Goal: Task Accomplishment & Management: Use online tool/utility

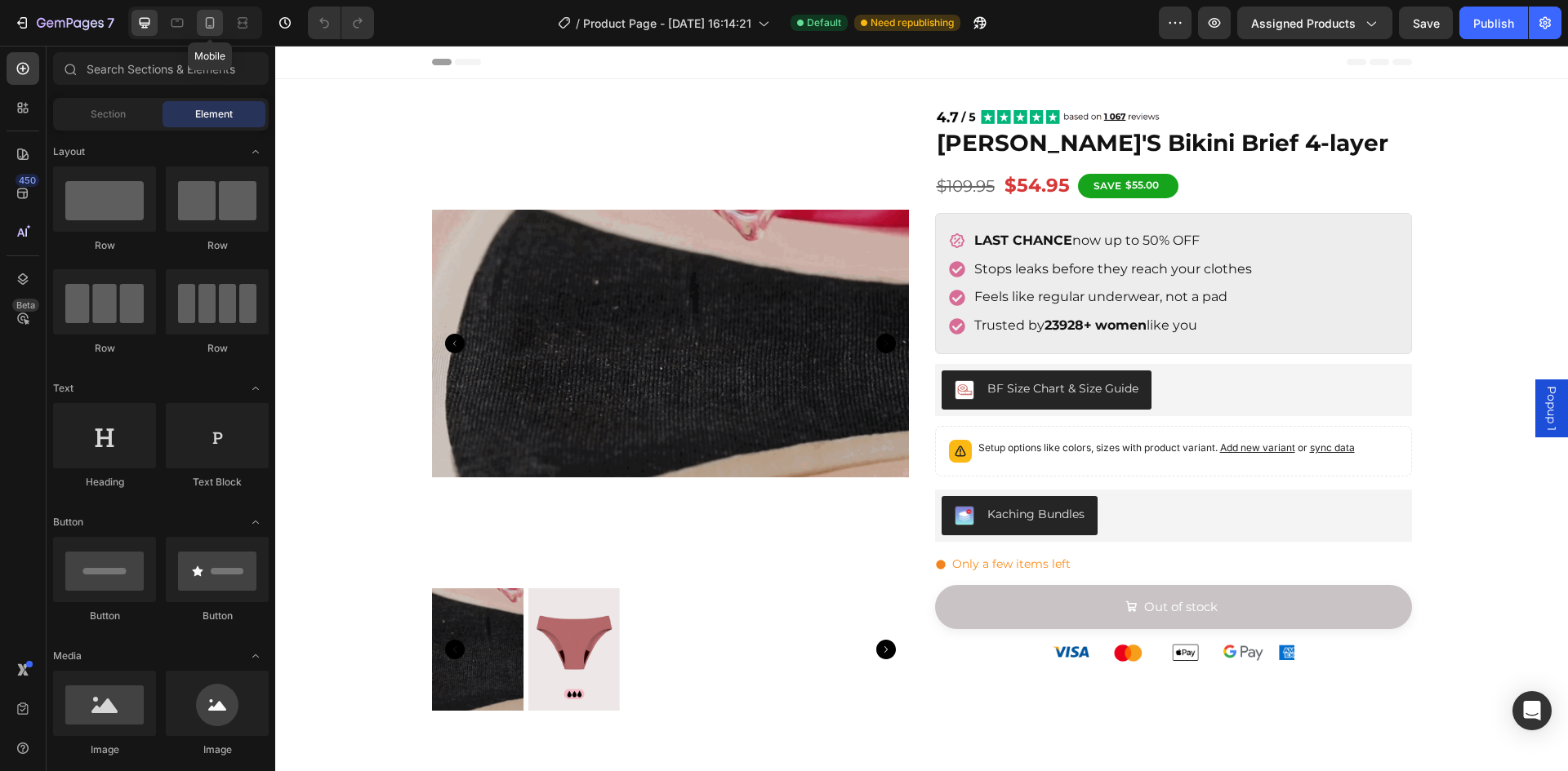
click at [212, 27] on icon at bounding box center [211, 23] width 9 height 11
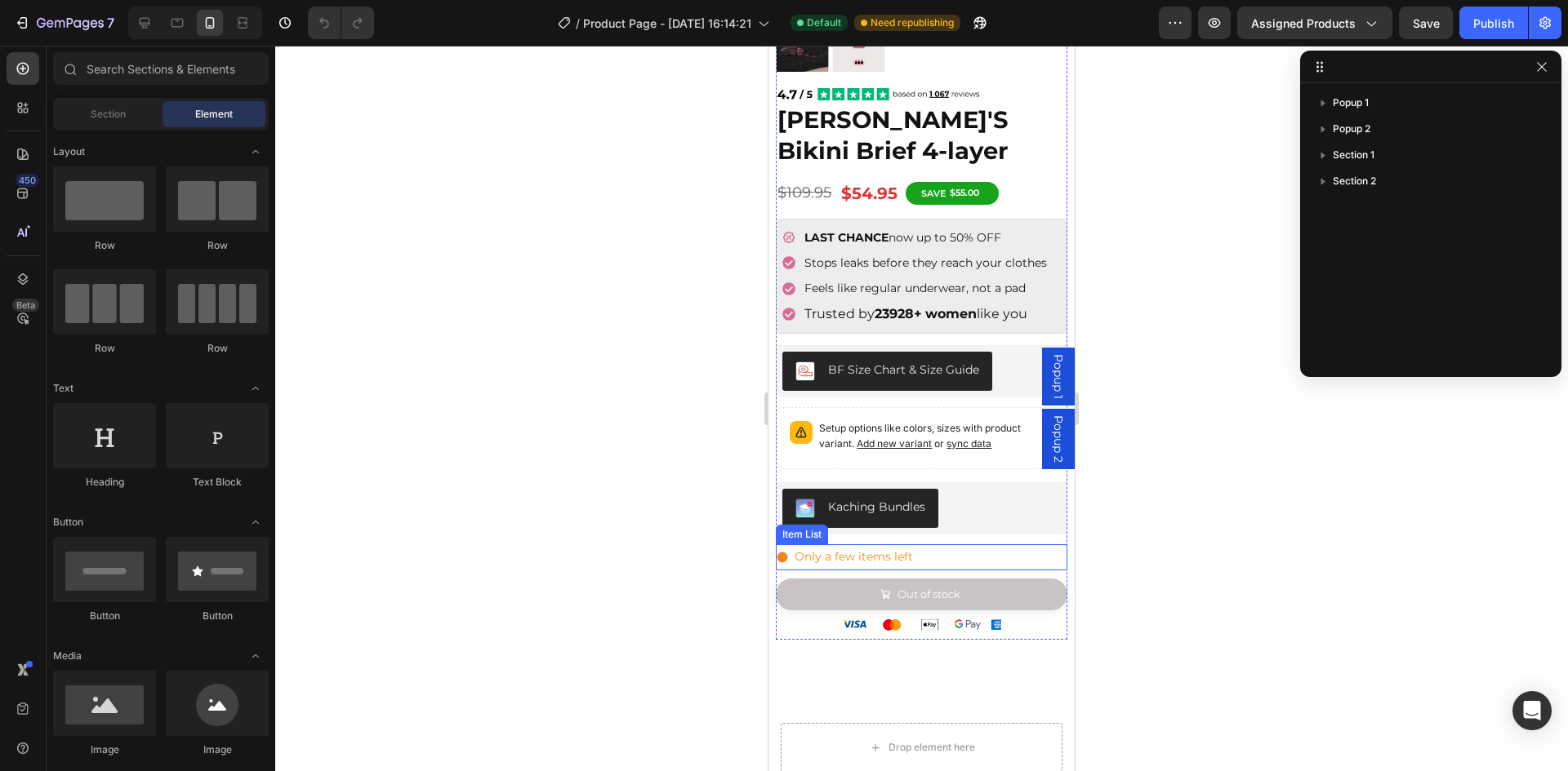
scroll to position [408, 0]
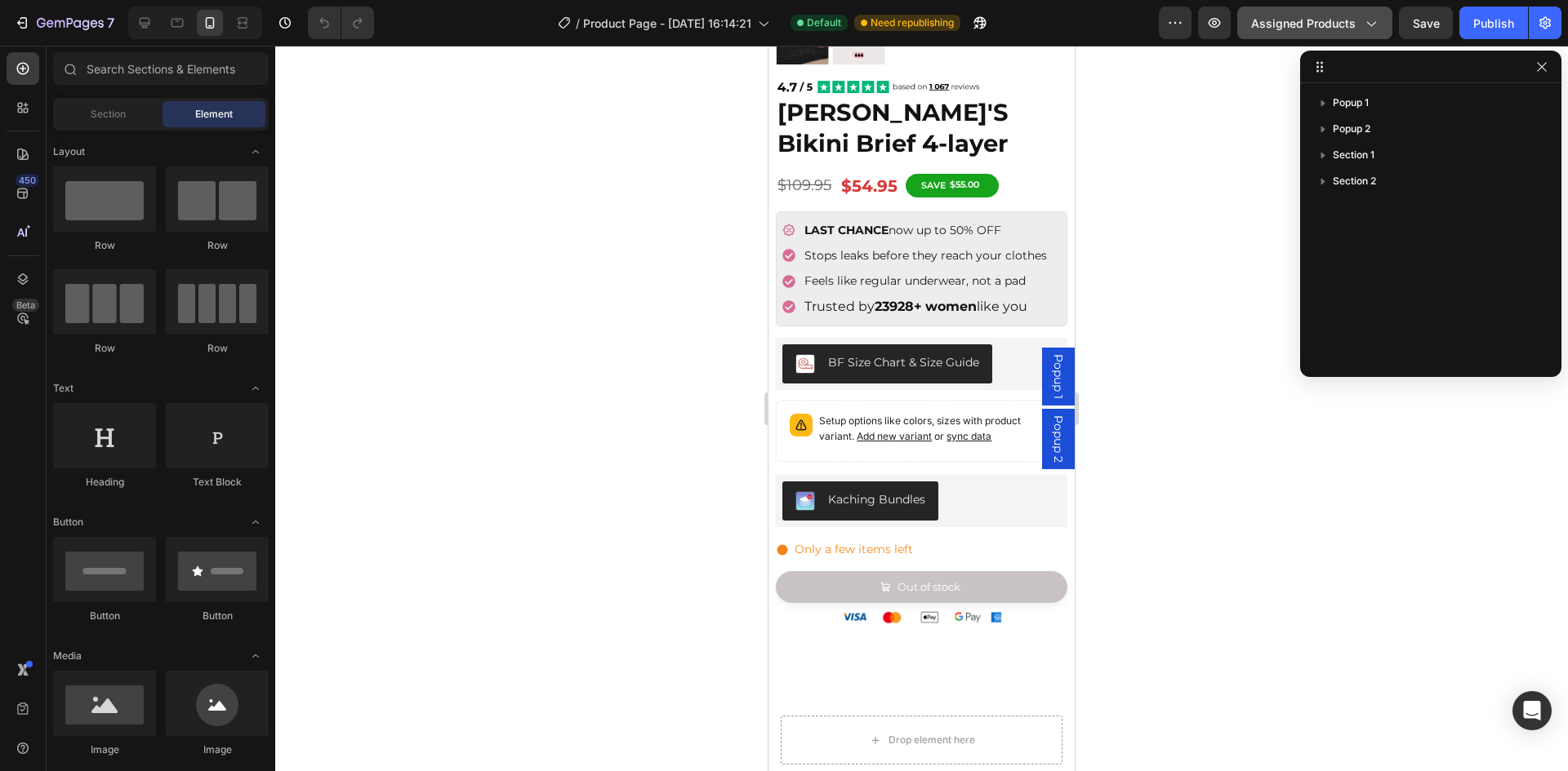
click at [1322, 39] on button "Assigned Products" at bounding box center [1315, 23] width 155 height 33
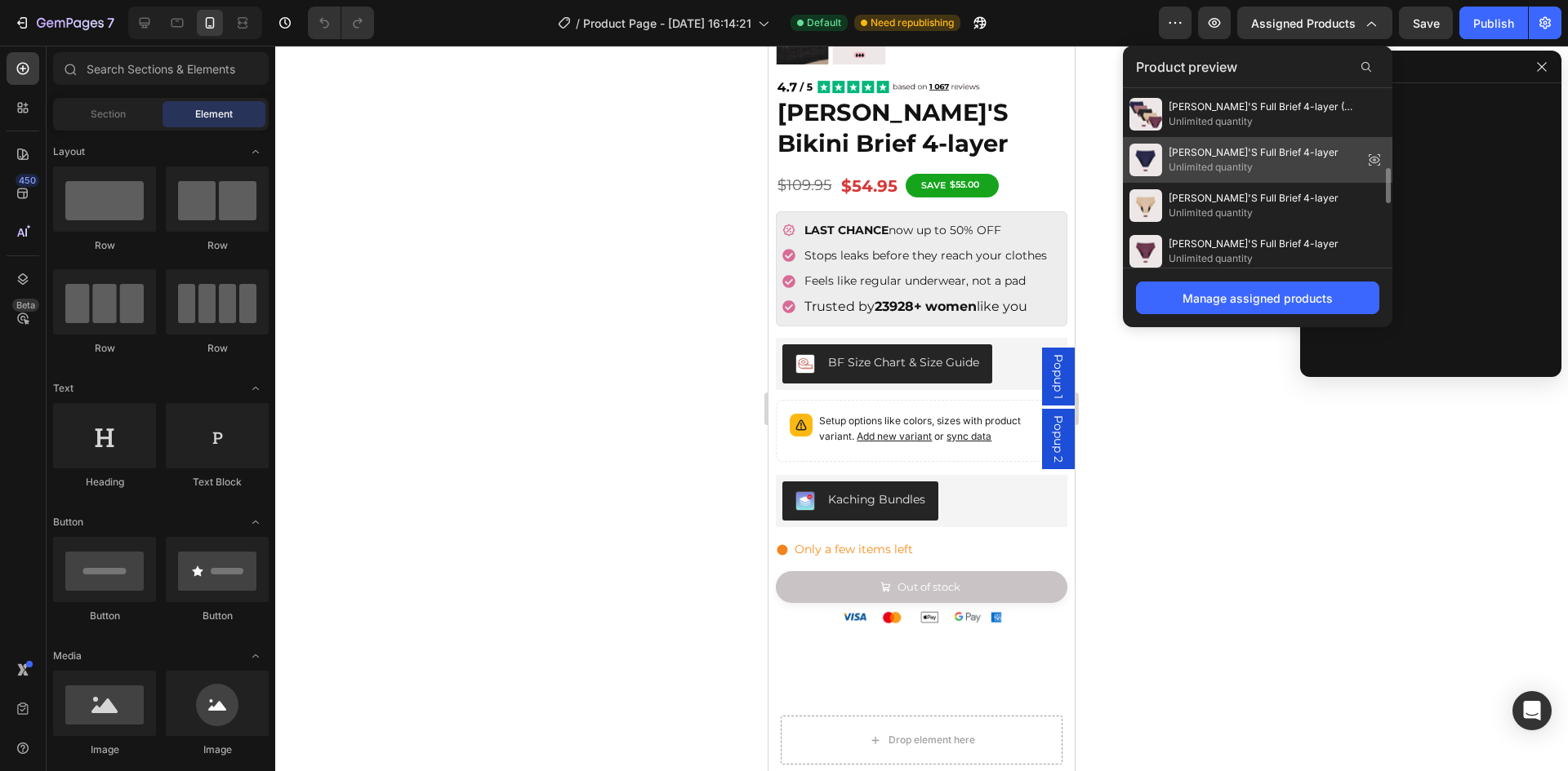
scroll to position [327, 0]
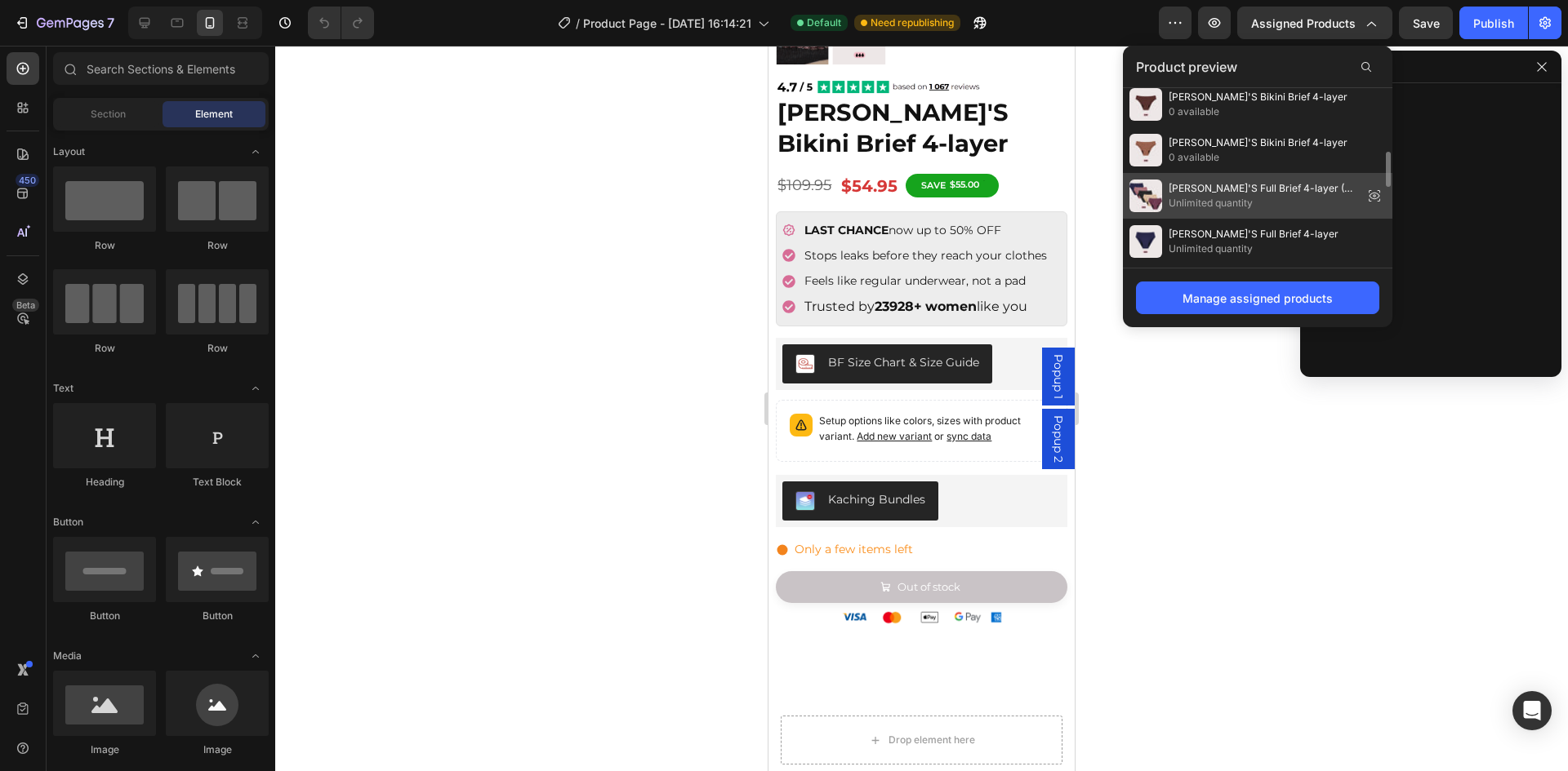
click at [1285, 200] on span "Unlimited quantity" at bounding box center [1262, 203] width 188 height 15
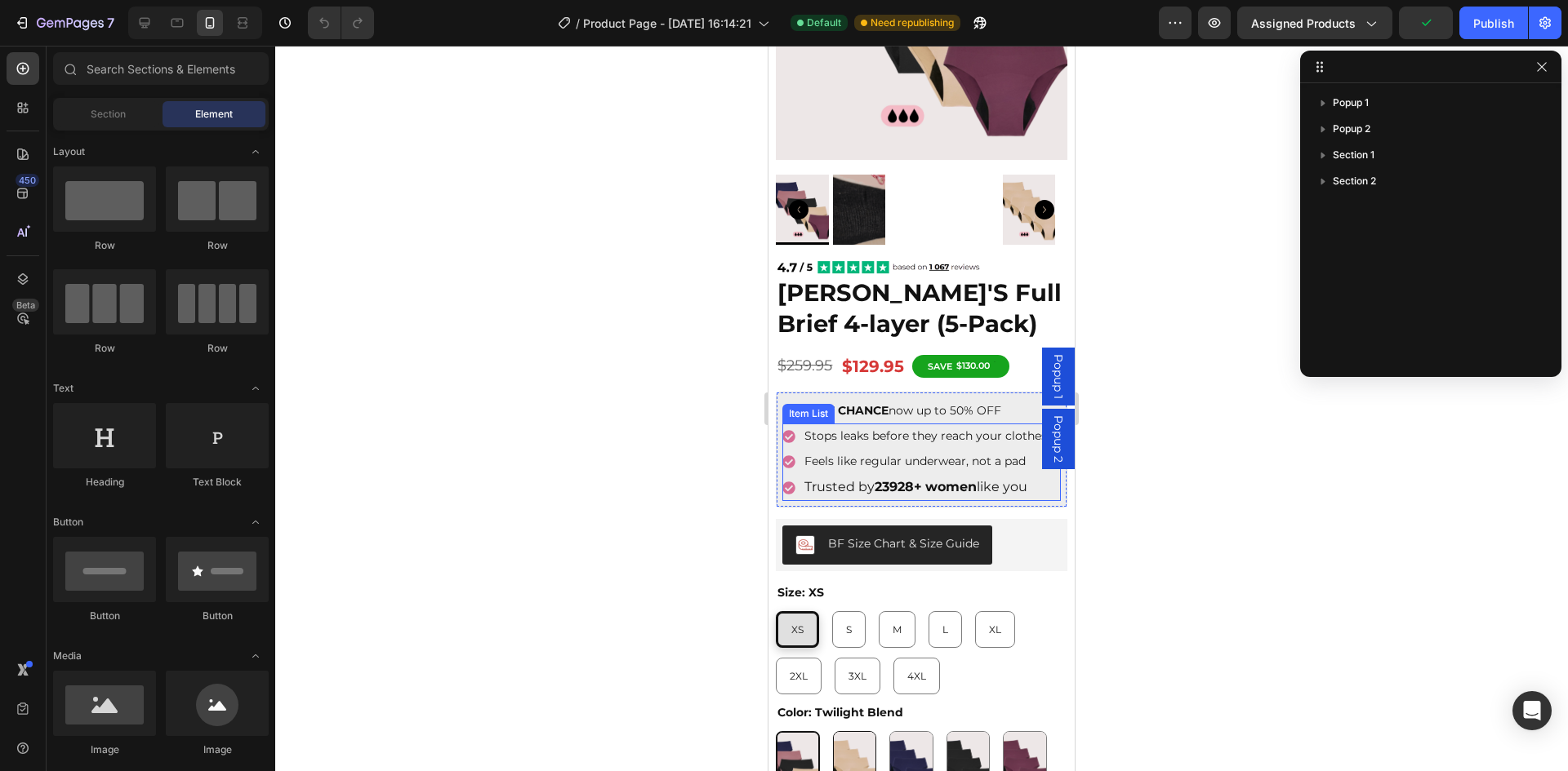
scroll to position [489, 0]
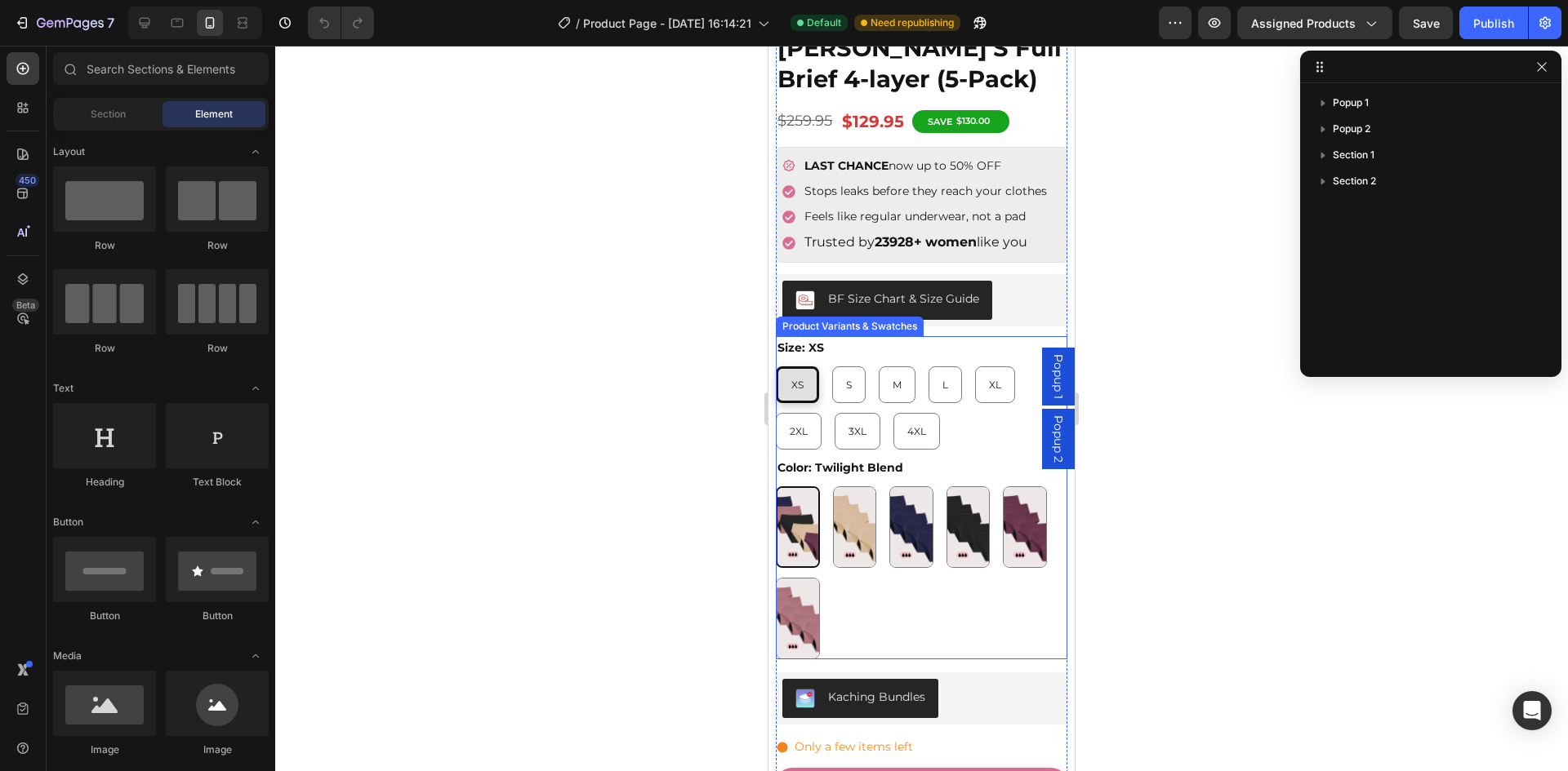
click at [955, 582] on div "Twilight Blend Twilight Blend Golden Sand Golden Sand Midnight Blue Midnight Bl…" at bounding box center [922, 573] width 291 height 173
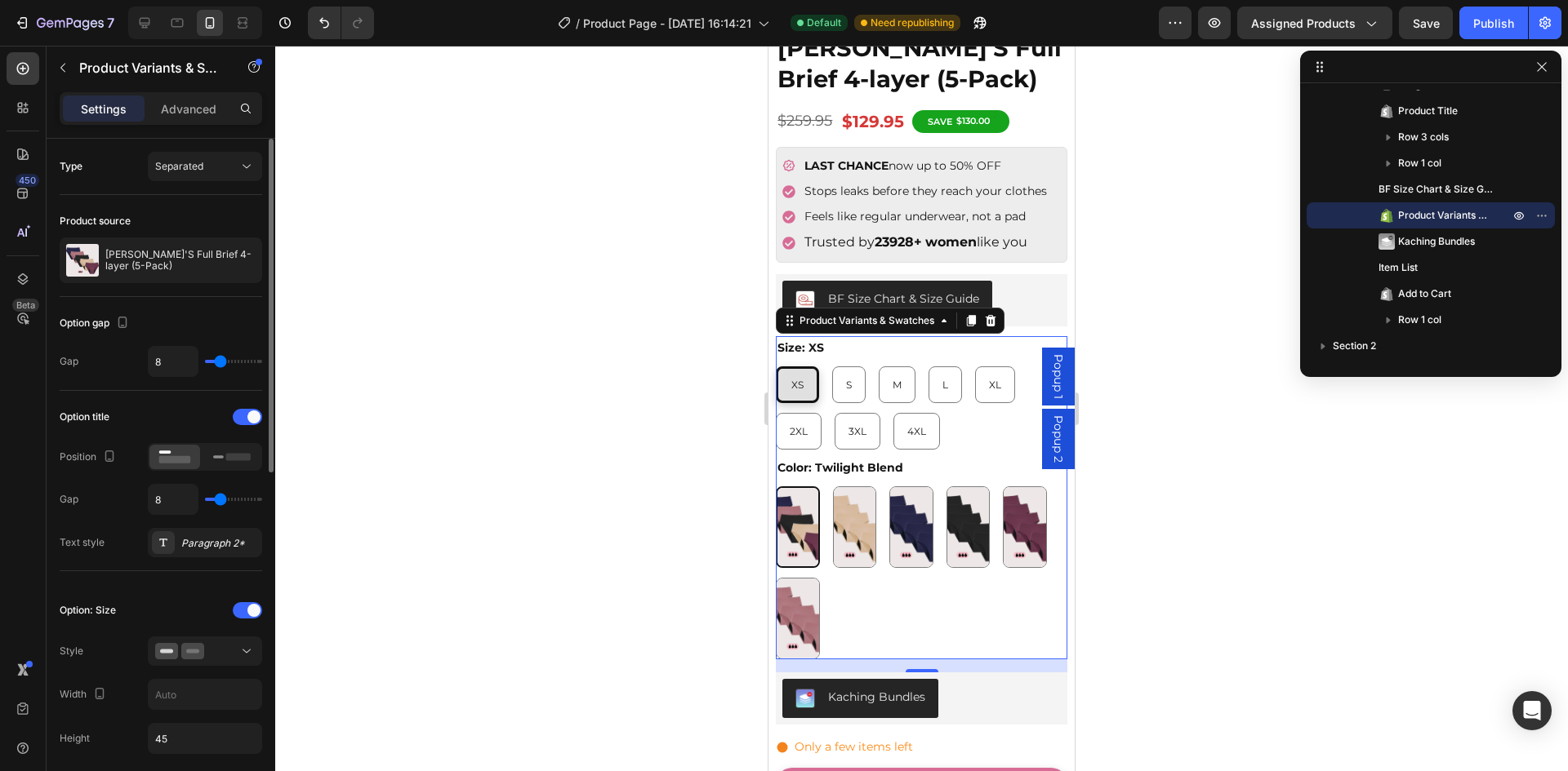
scroll to position [81, 0]
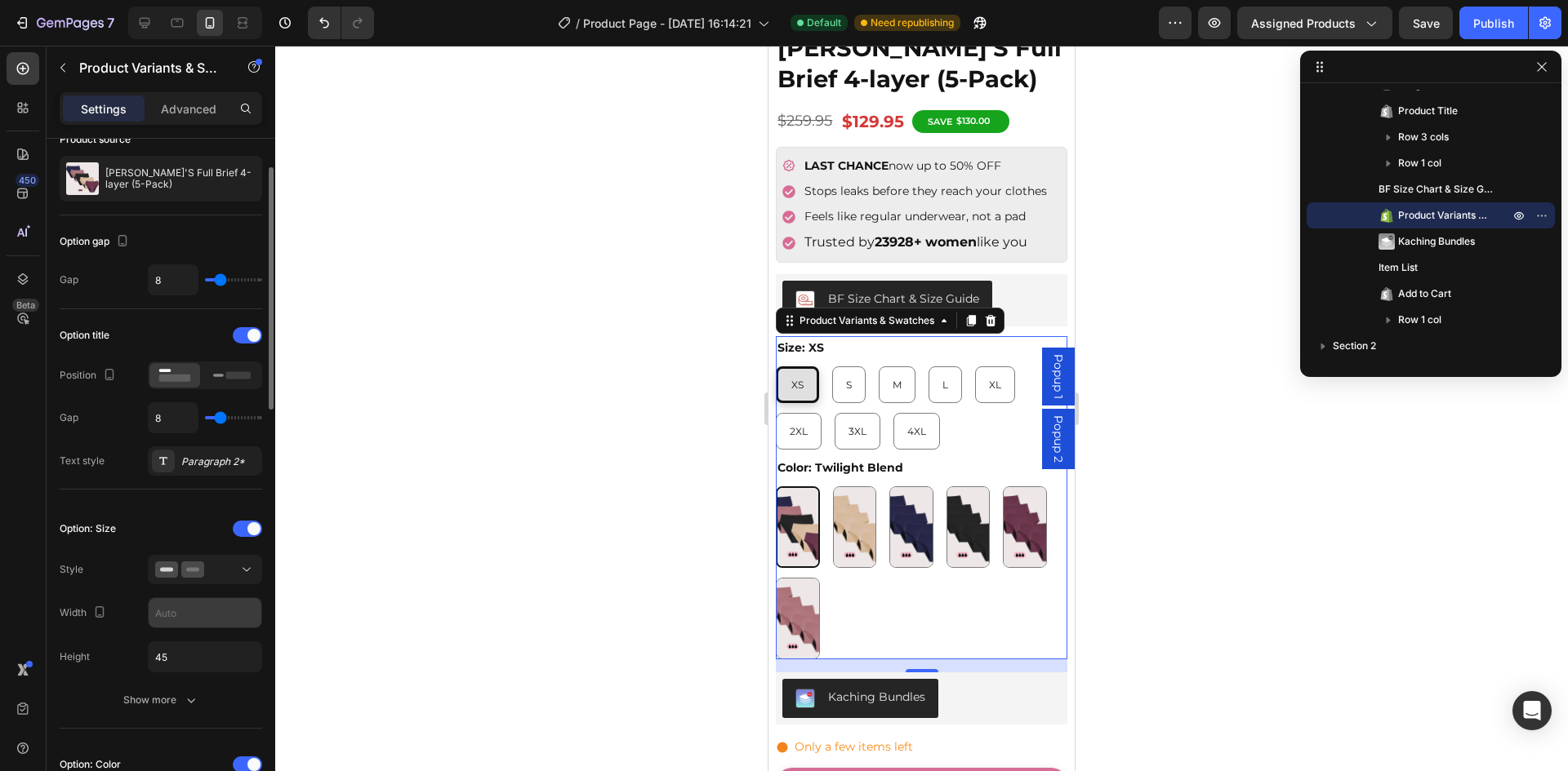
click at [192, 619] on input "text" at bounding box center [204, 612] width 112 height 29
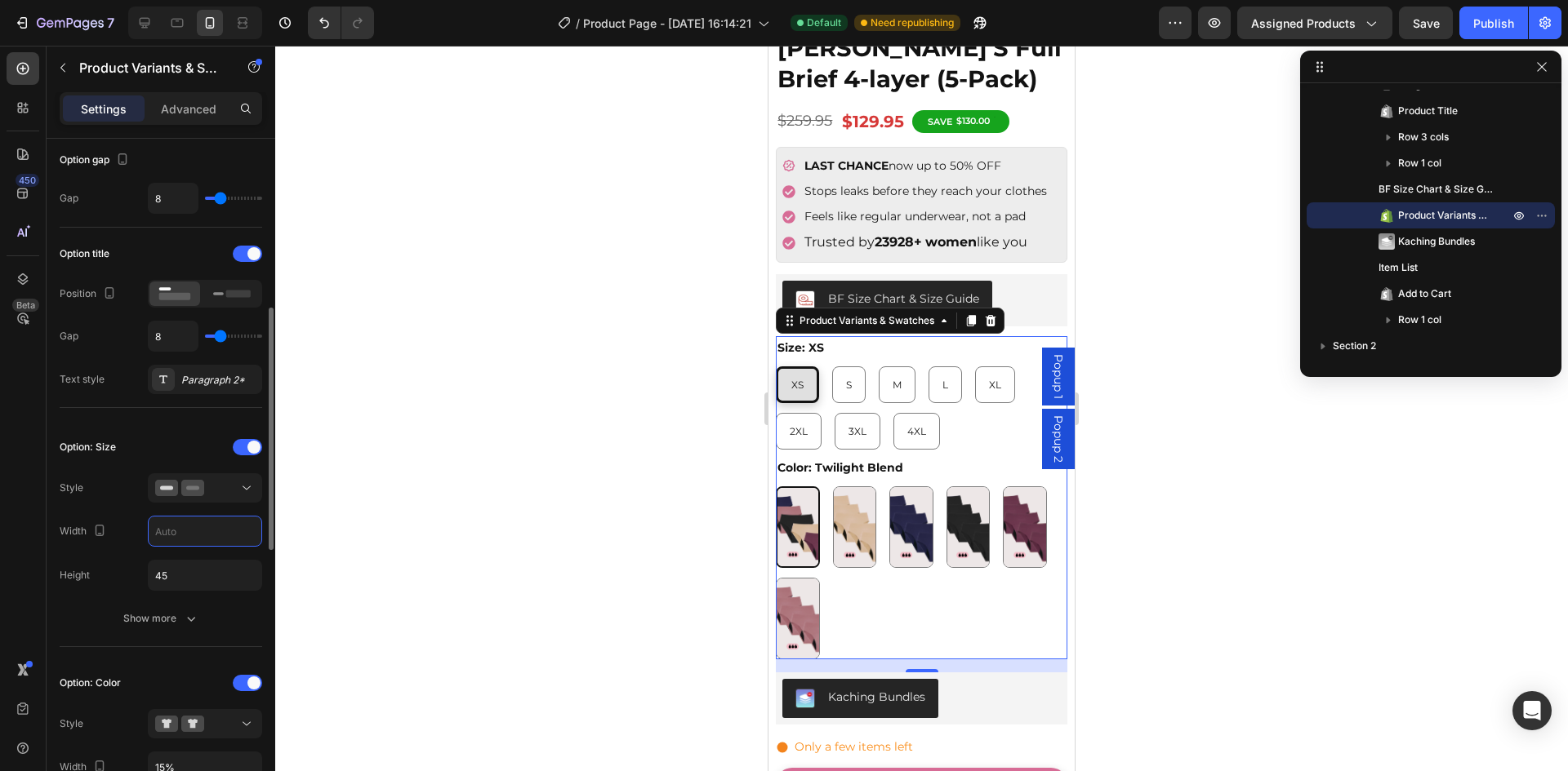
scroll to position [245, 0]
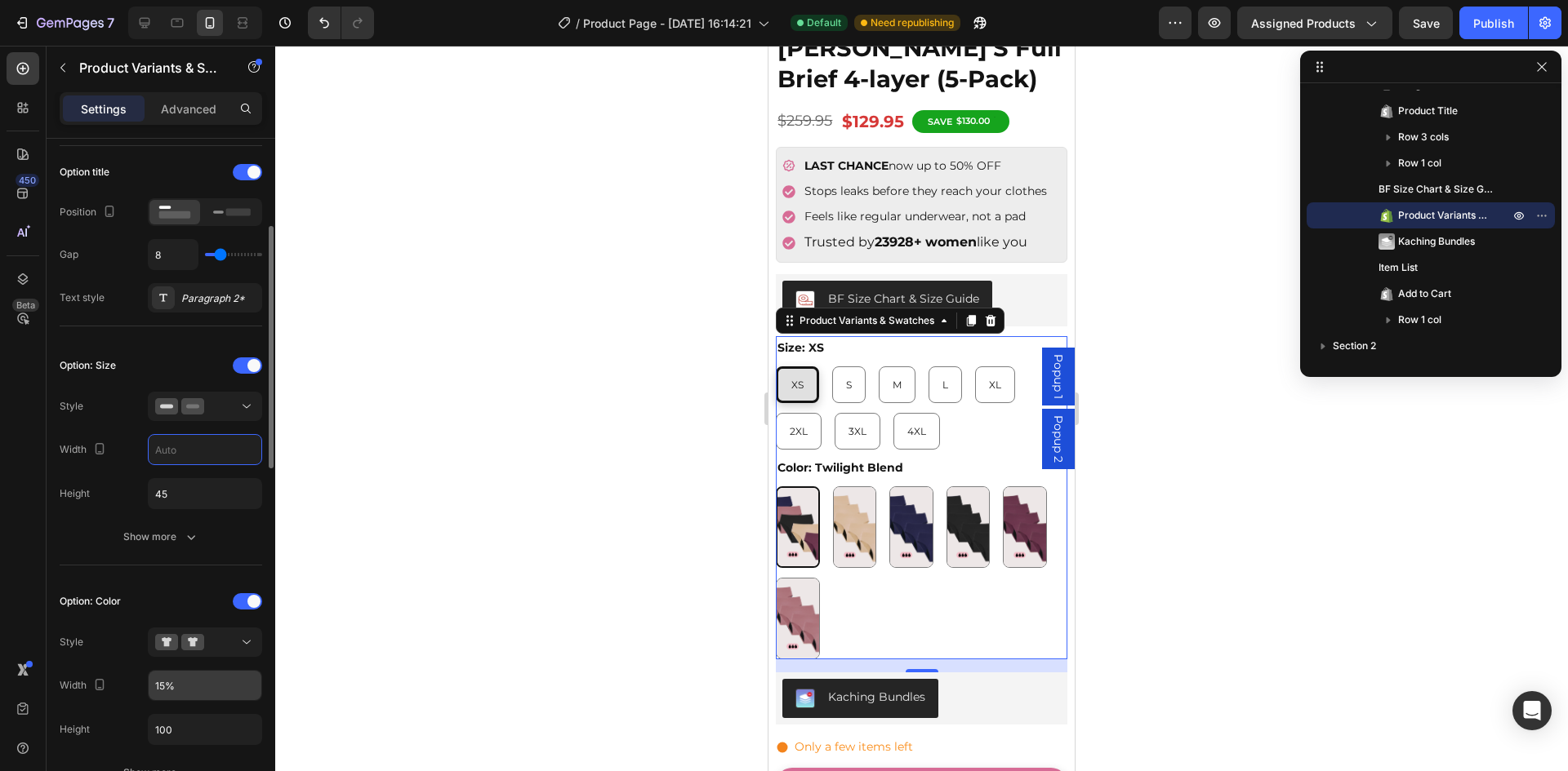
click at [180, 691] on input "15%" at bounding box center [204, 685] width 112 height 29
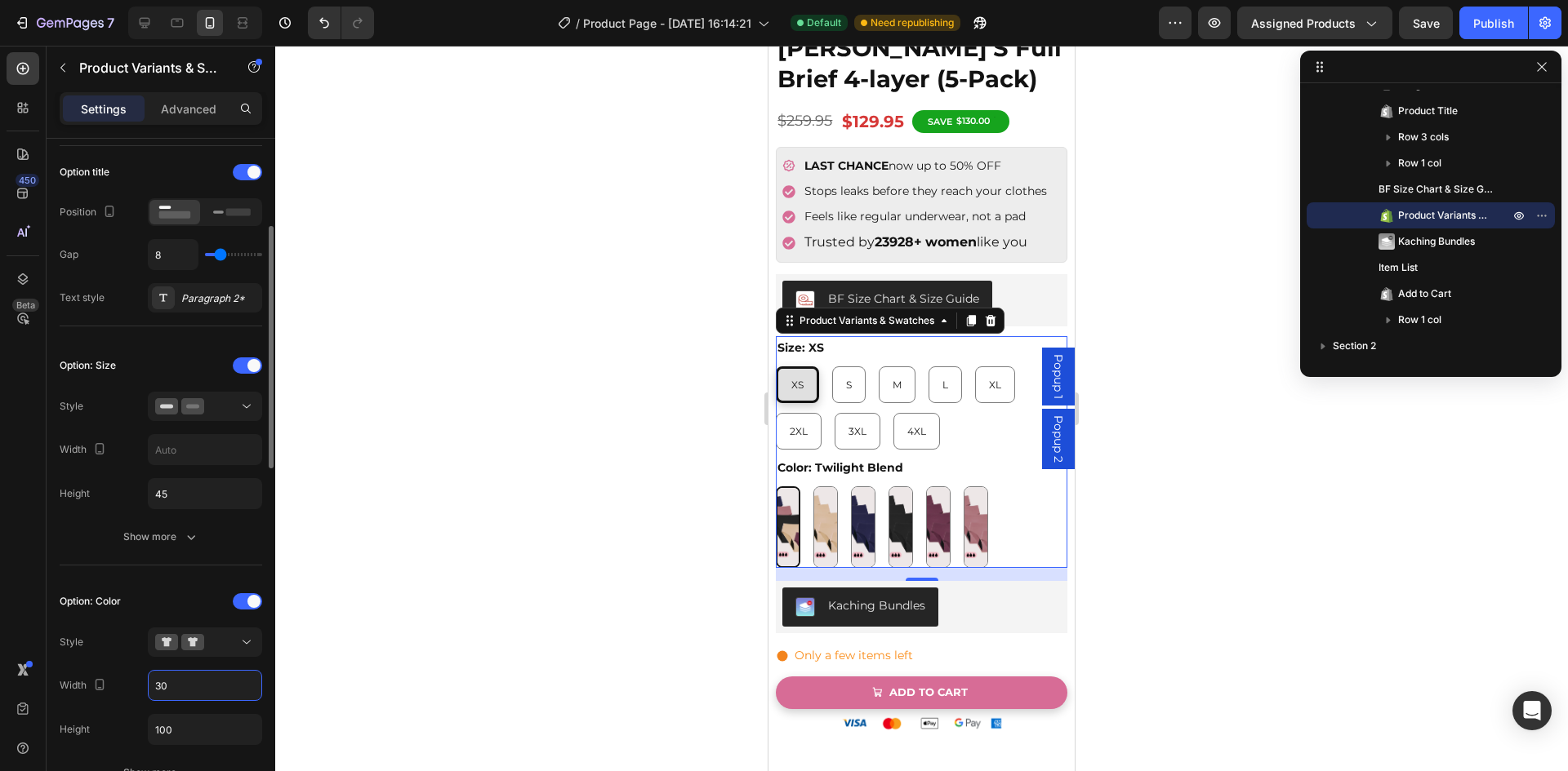
type input "30%"
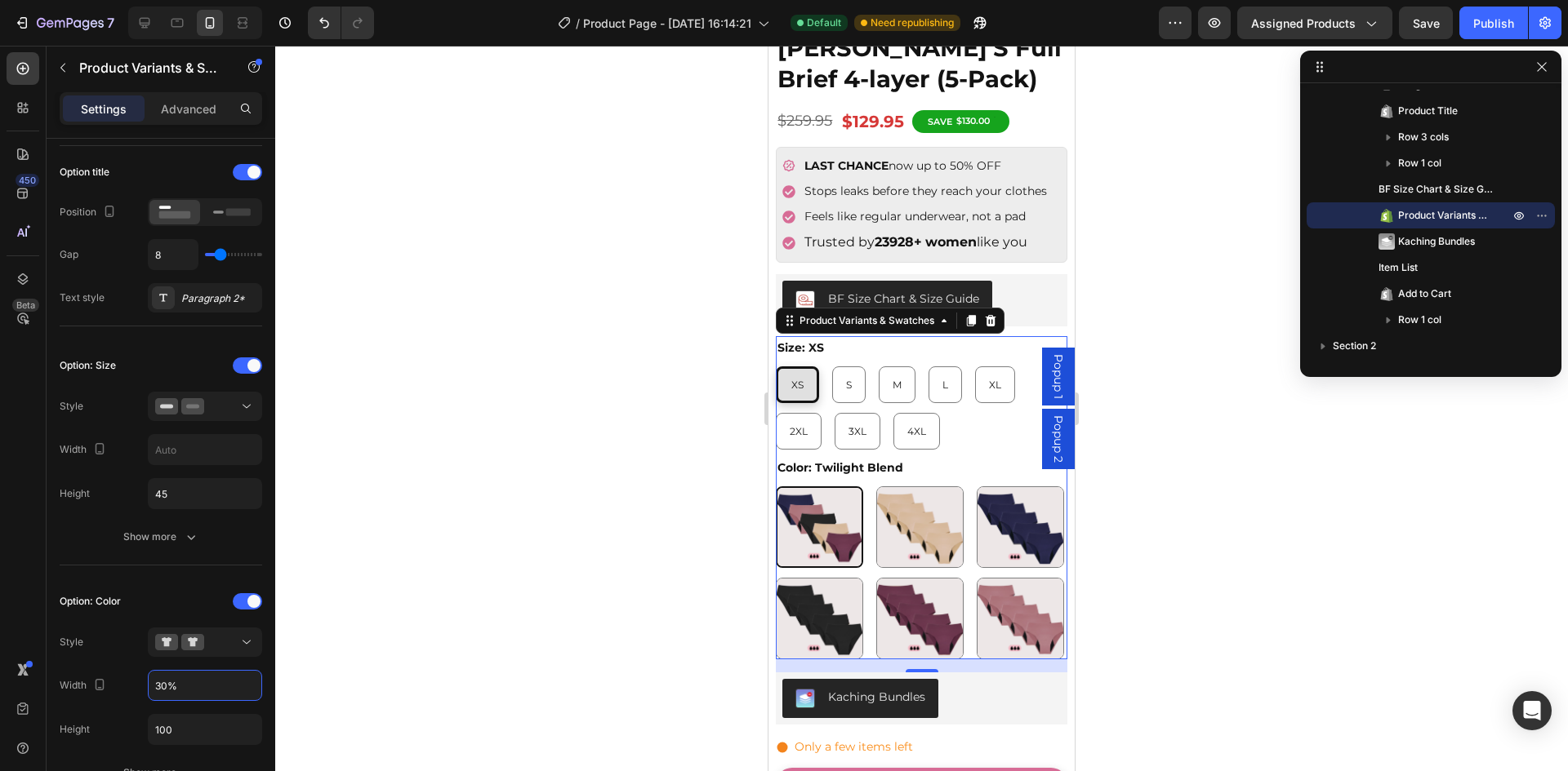
click at [496, 415] on div at bounding box center [921, 408] width 1292 height 726
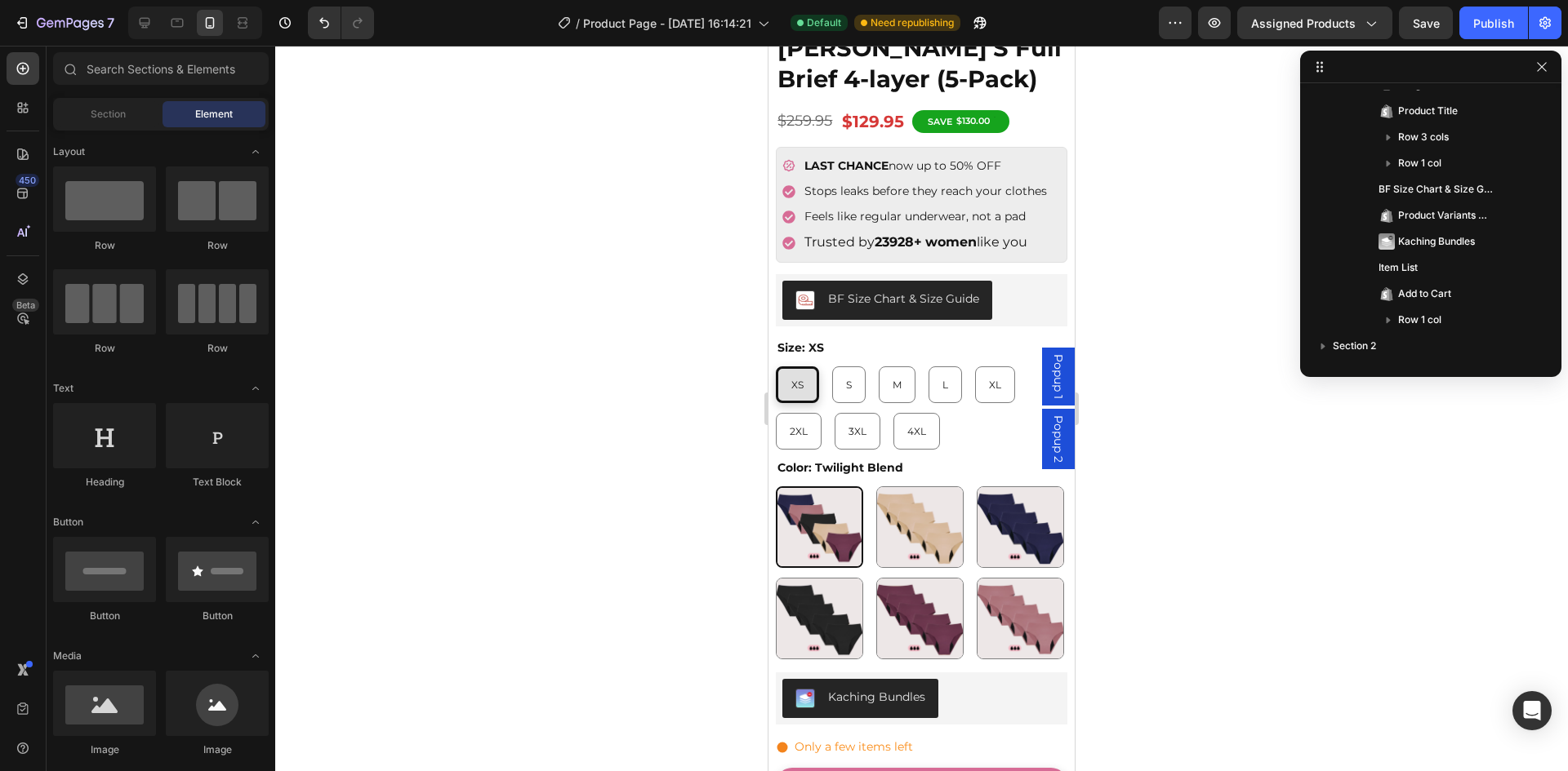
click at [496, 415] on div at bounding box center [921, 408] width 1292 height 726
click at [1502, 20] on div "Publish" at bounding box center [1492, 24] width 41 height 17
click at [1050, 380] on span "Popup 1" at bounding box center [1058, 377] width 16 height 45
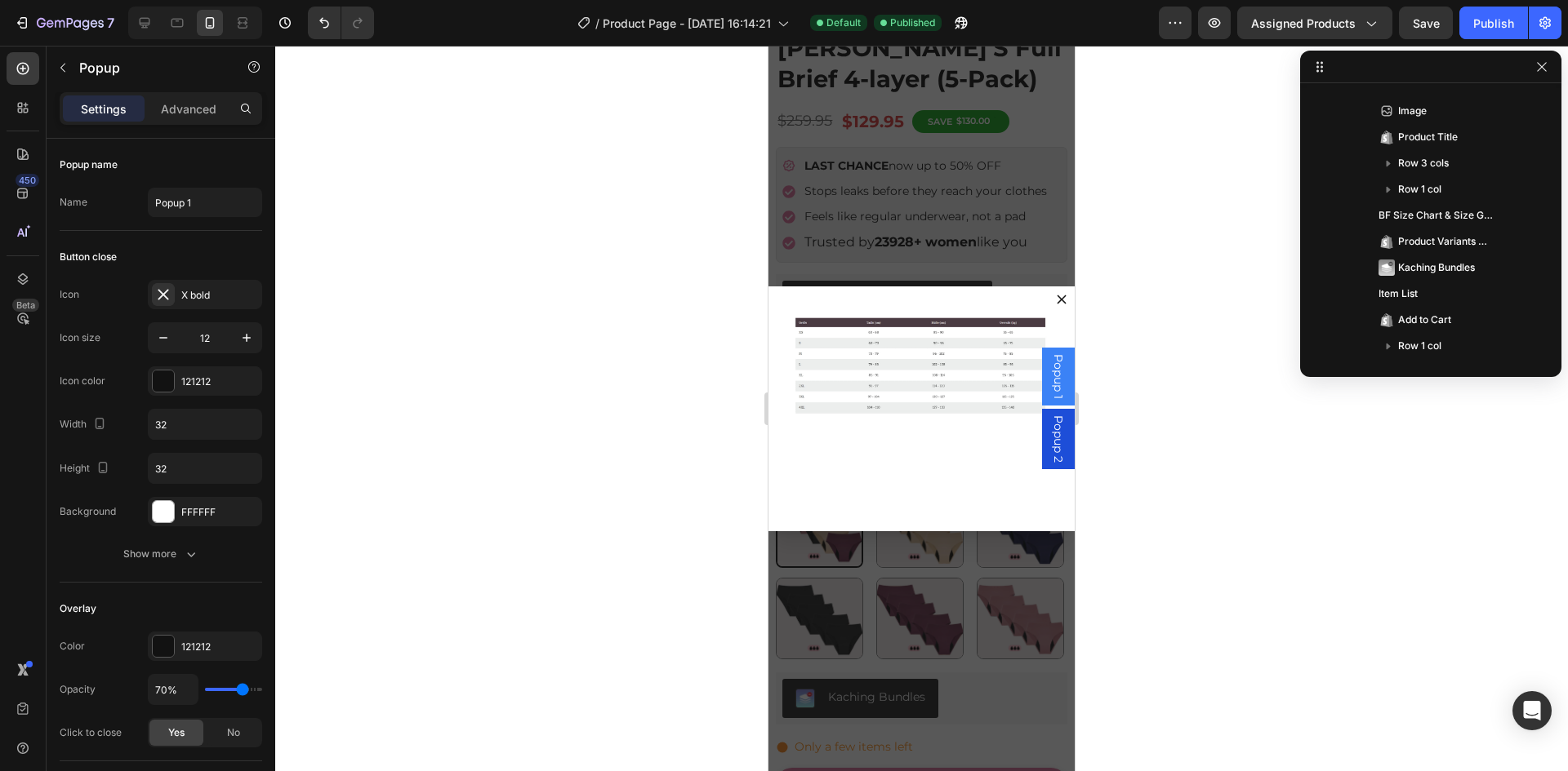
scroll to position [0, 0]
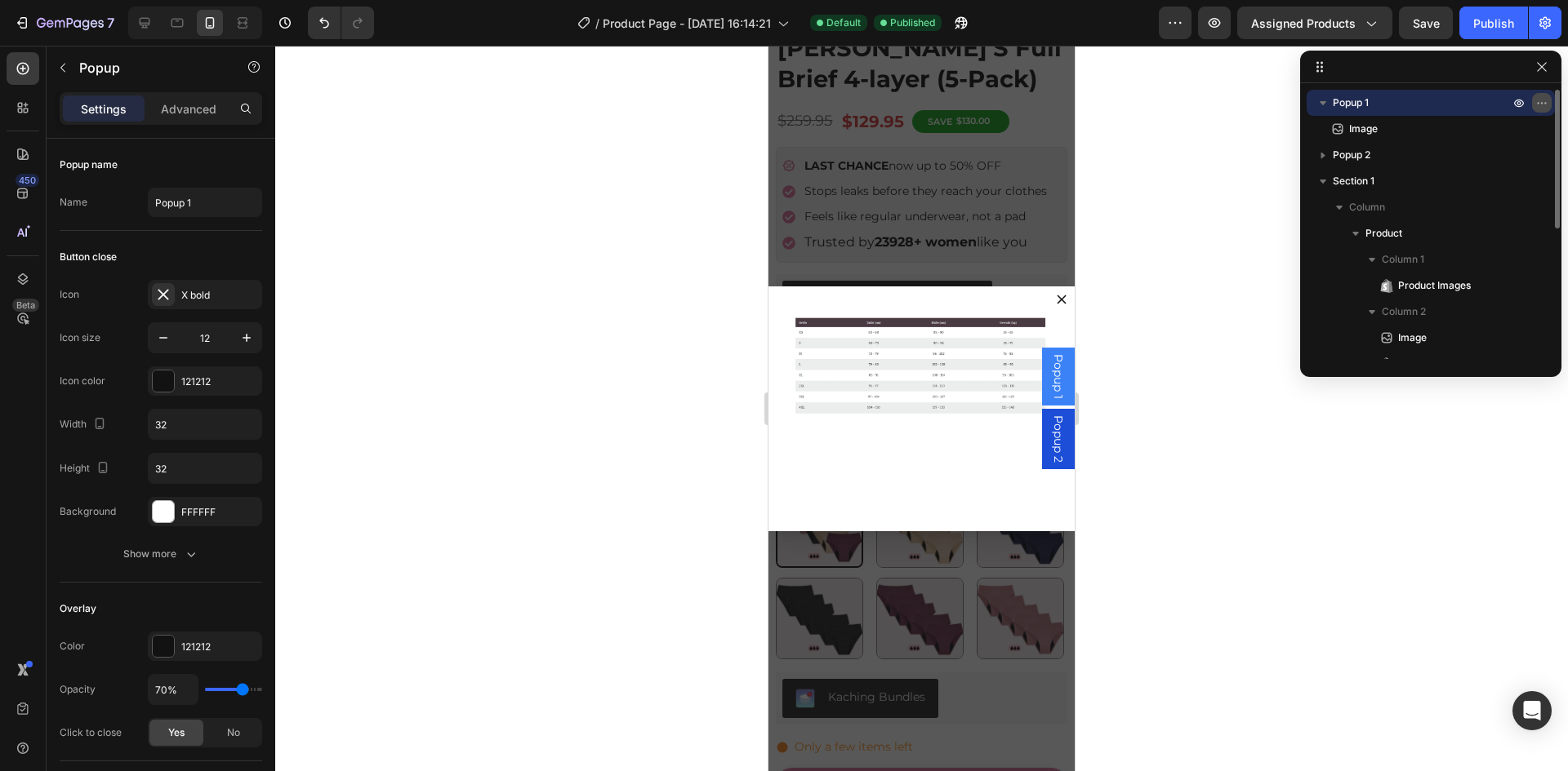
click at [1542, 108] on icon "button" at bounding box center [1542, 103] width 13 height 13
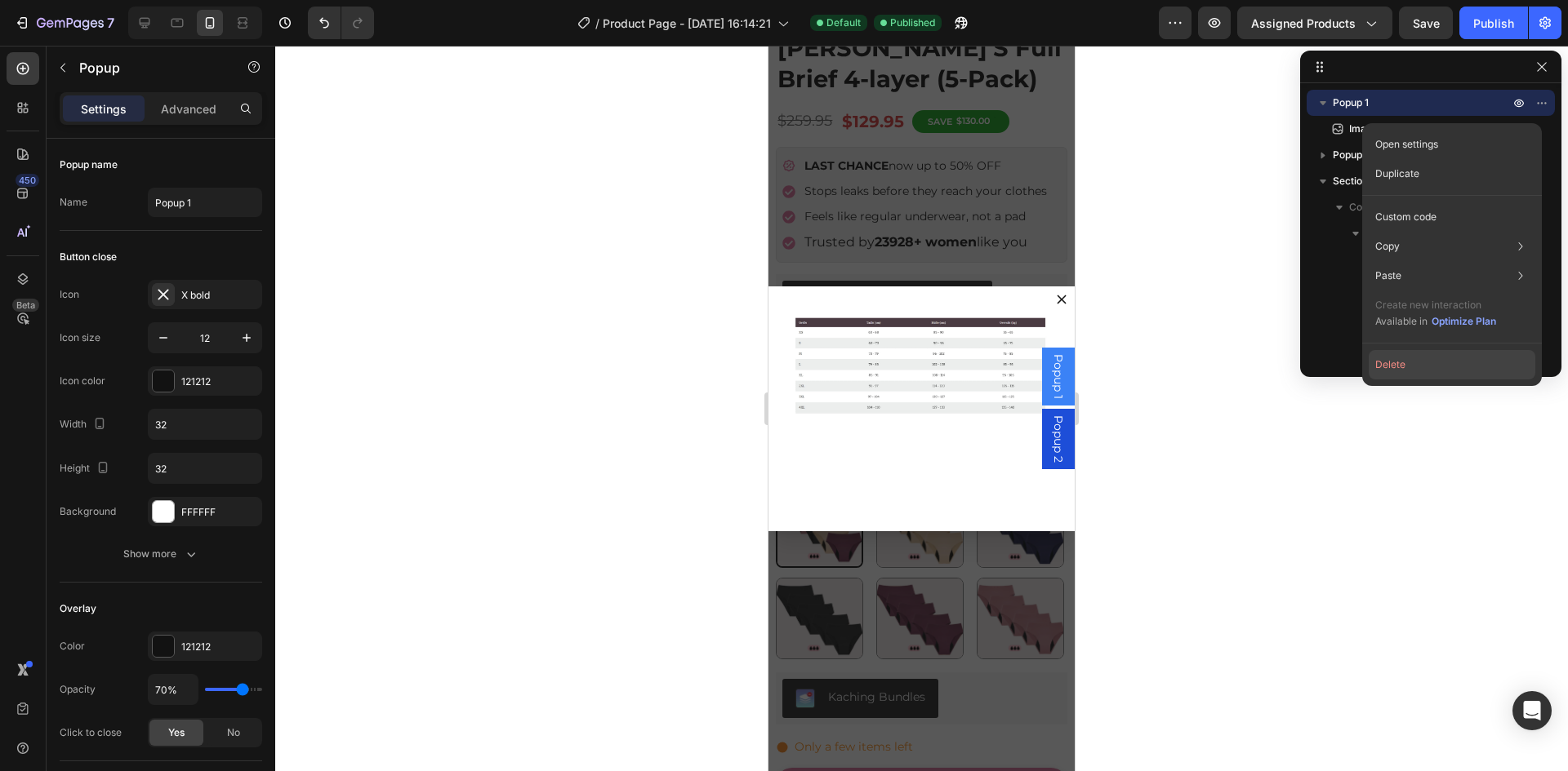
click at [1412, 369] on button "Delete" at bounding box center [1452, 365] width 166 height 29
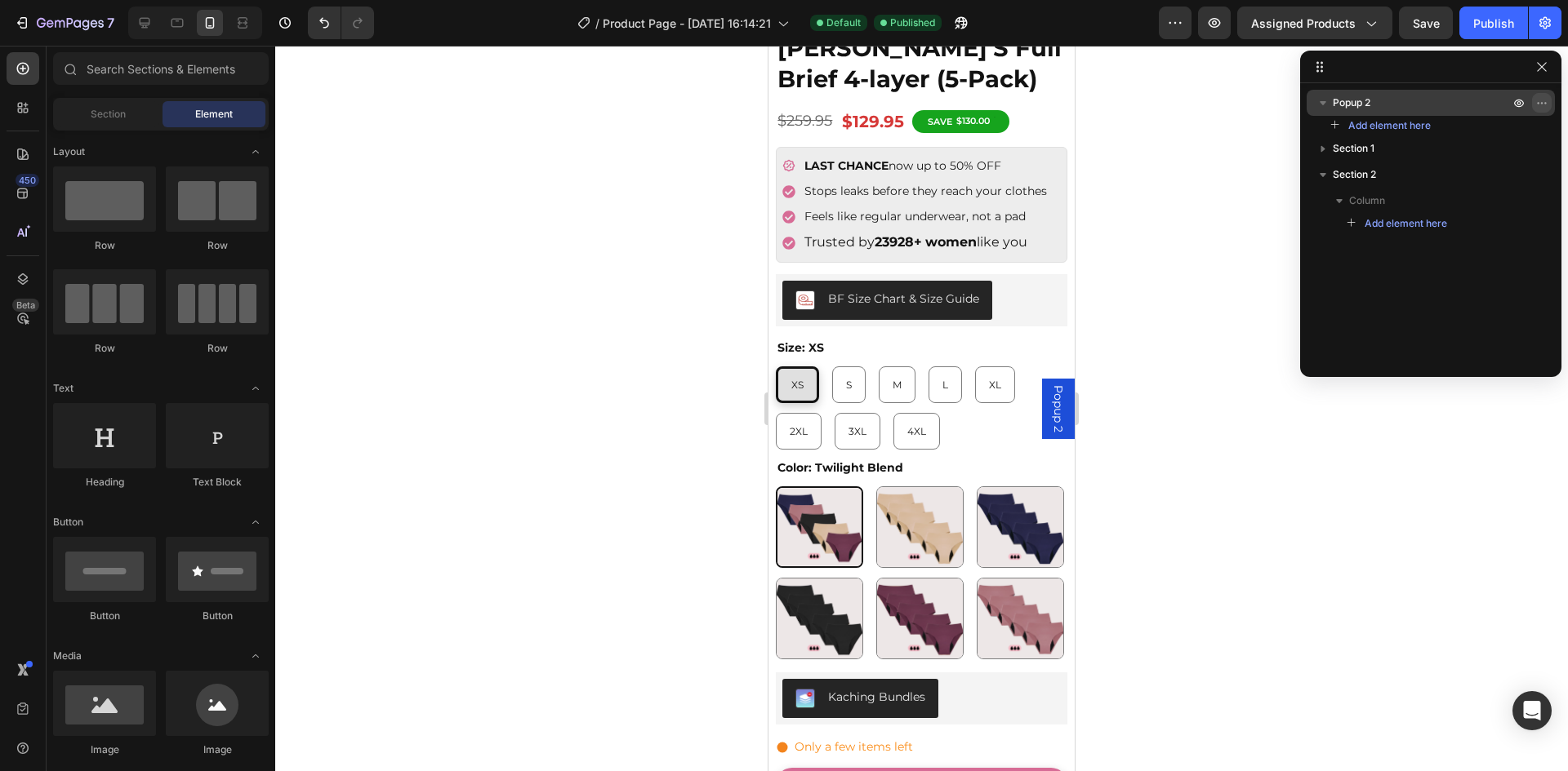
click at [1540, 99] on icon "button" at bounding box center [1542, 103] width 13 height 13
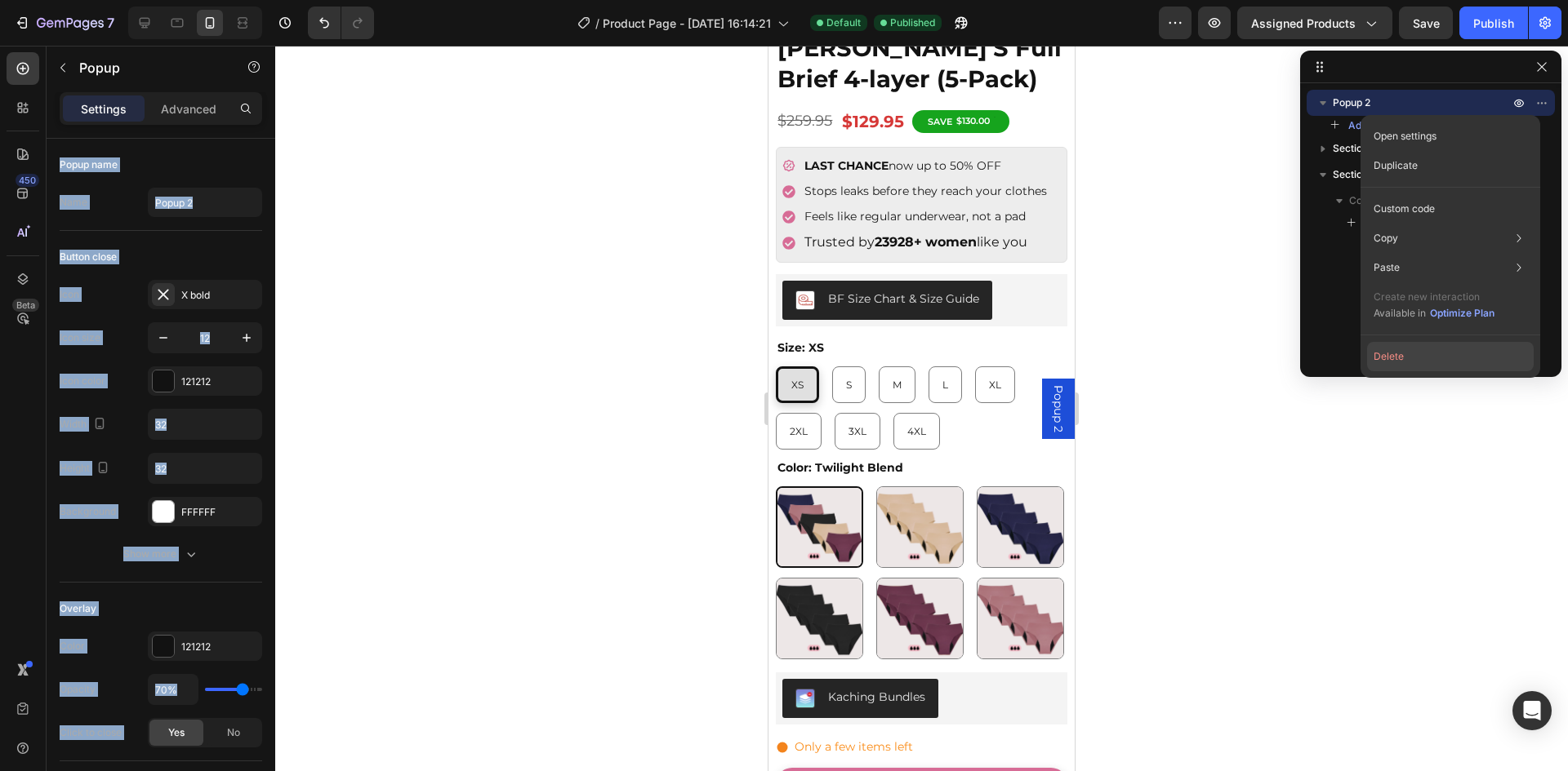
click at [1455, 353] on button "Delete" at bounding box center [1450, 356] width 166 height 29
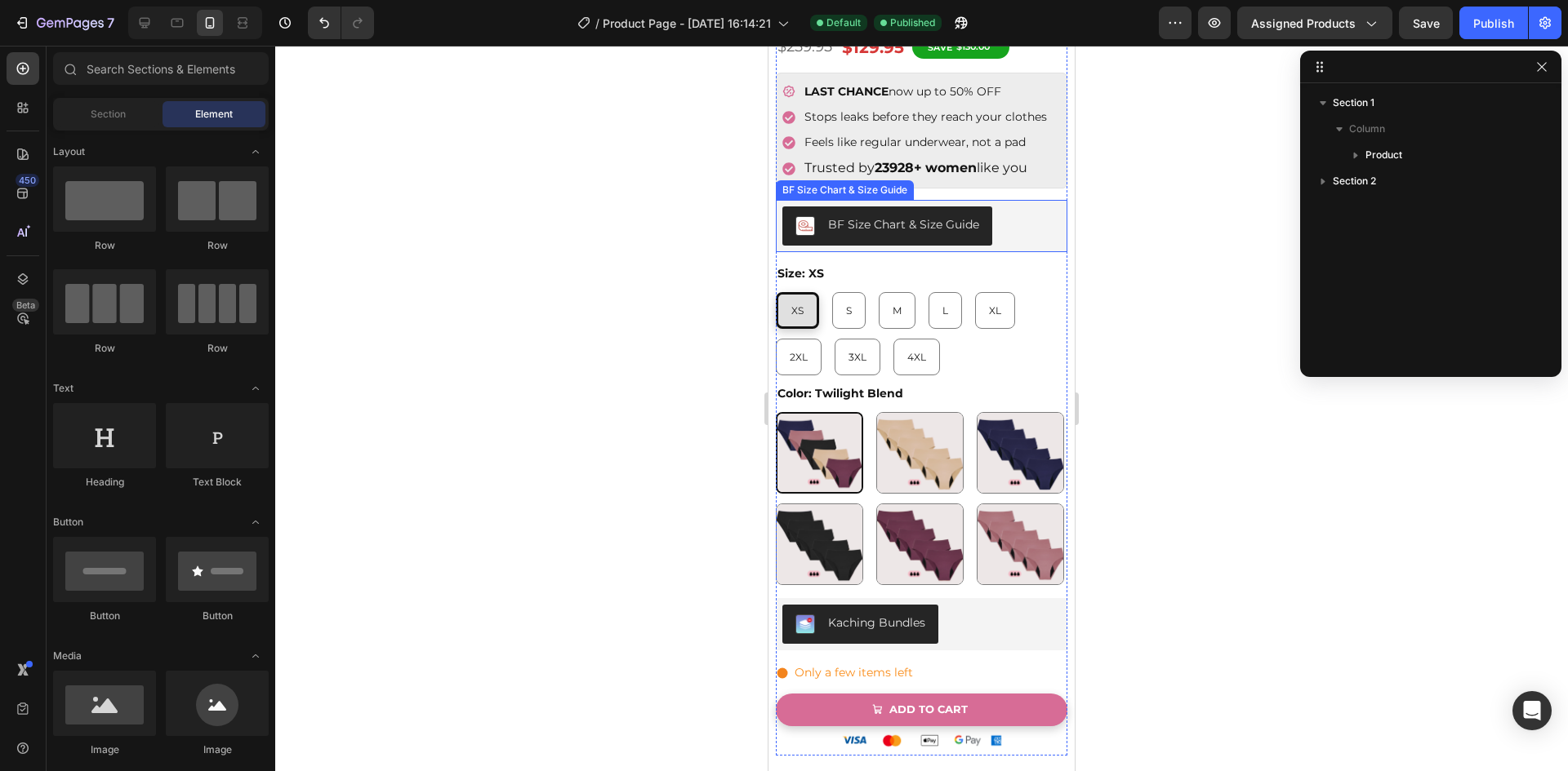
scroll to position [734, 0]
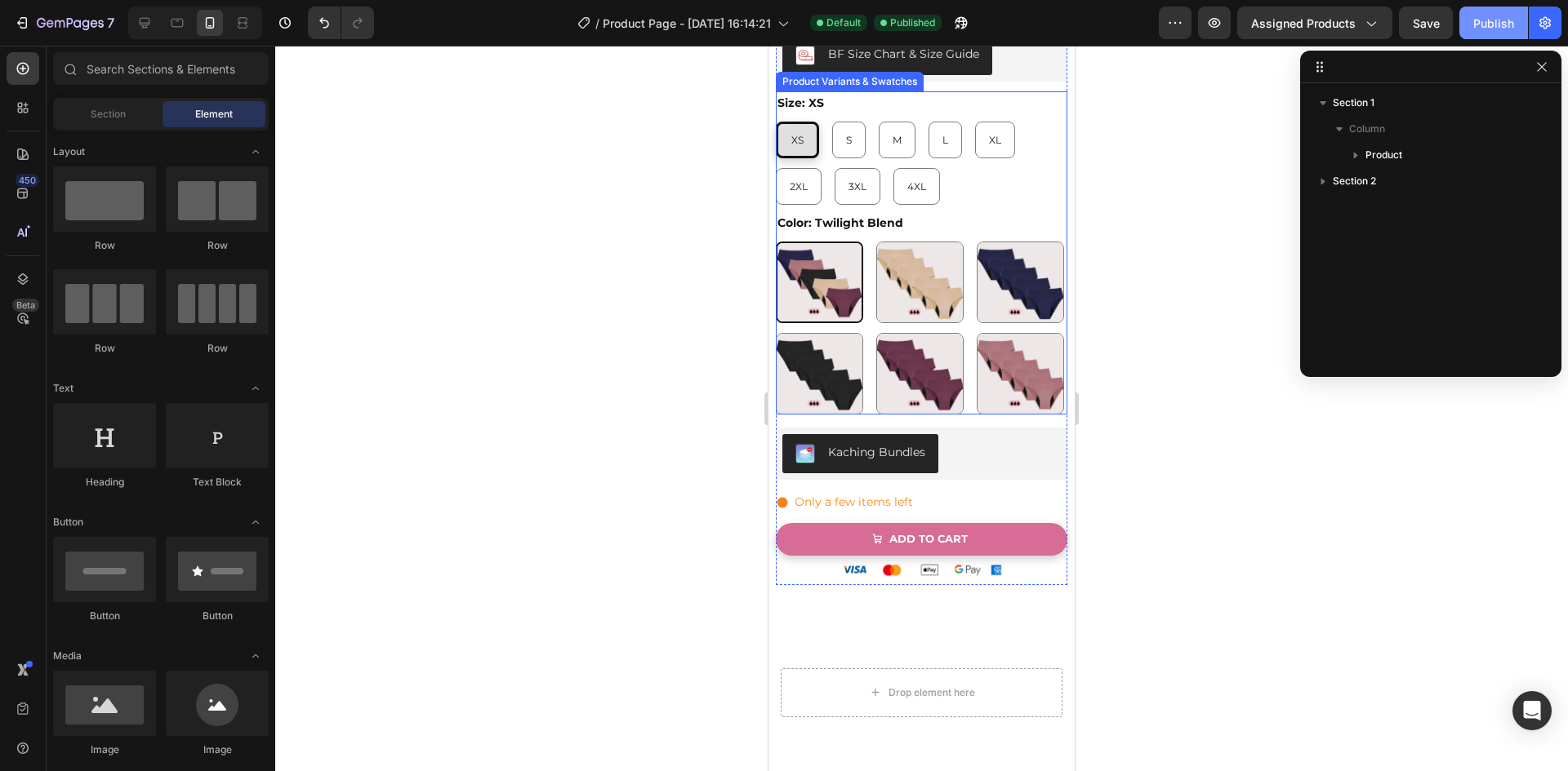
click at [1502, 15] on div "Publish" at bounding box center [1492, 24] width 41 height 17
click at [1544, 73] on icon "button" at bounding box center [1542, 67] width 13 height 13
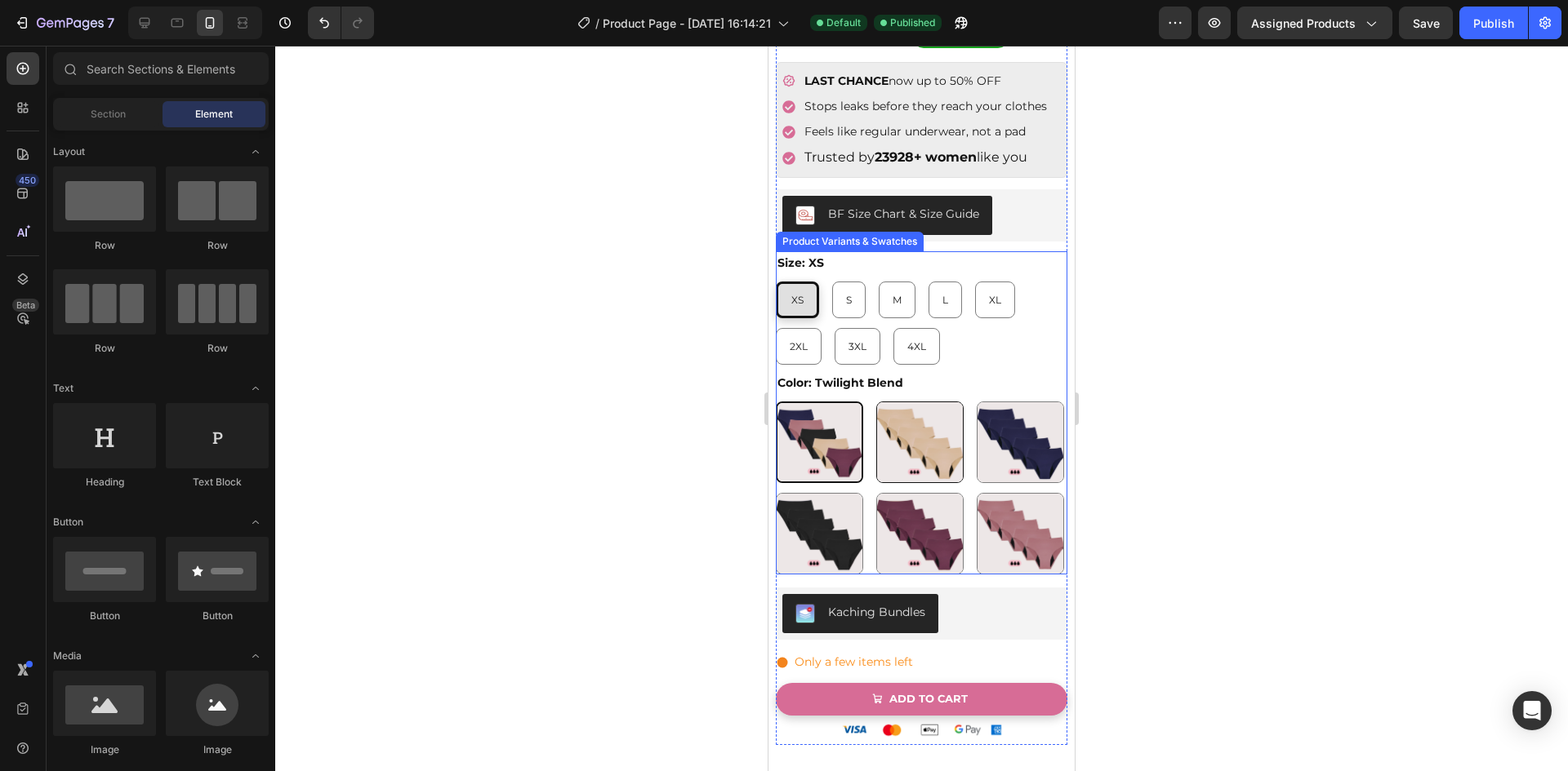
scroll to position [572, 0]
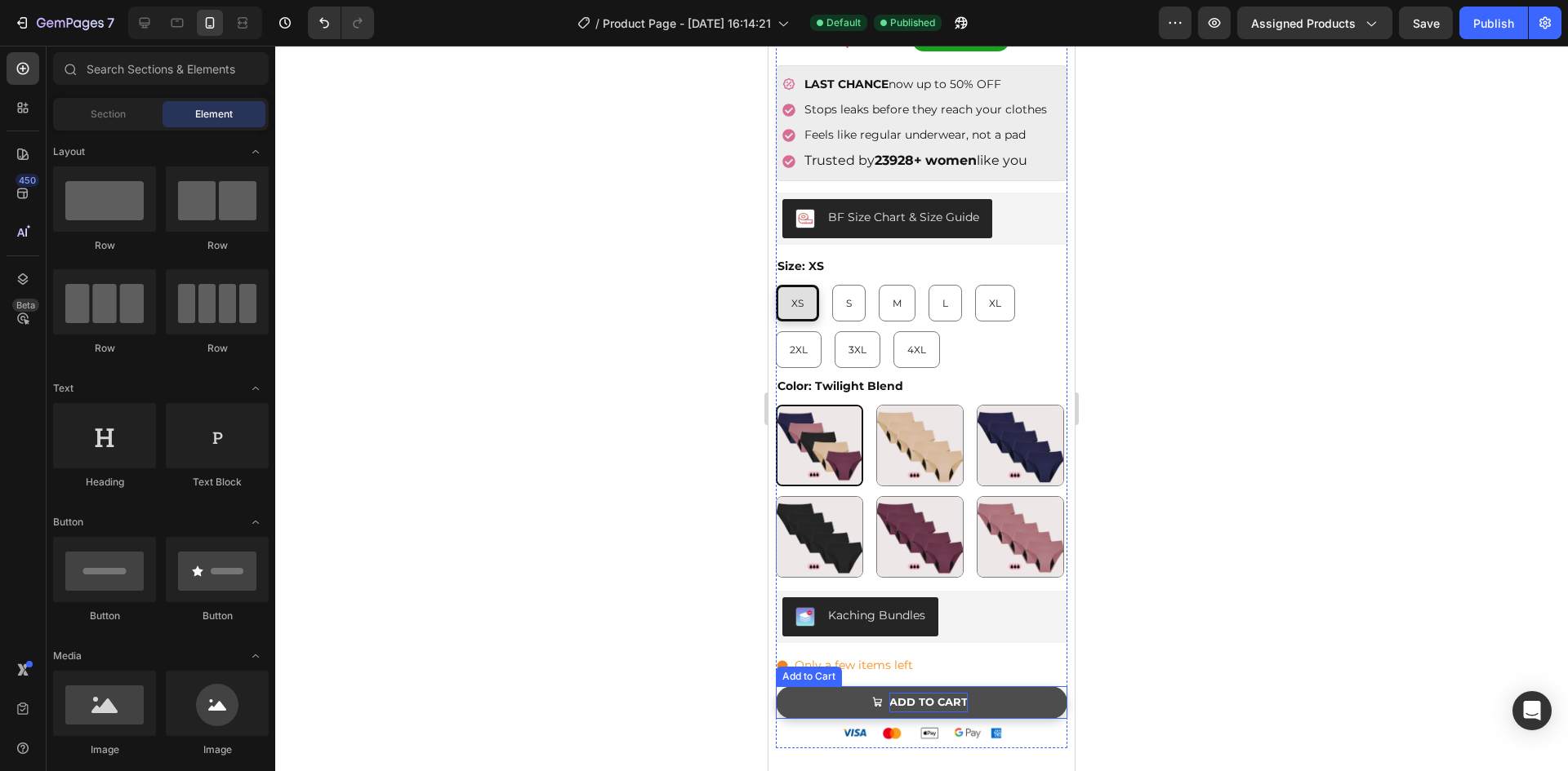
click at [924, 693] on strong "ADD TO CART" at bounding box center [928, 702] width 78 height 19
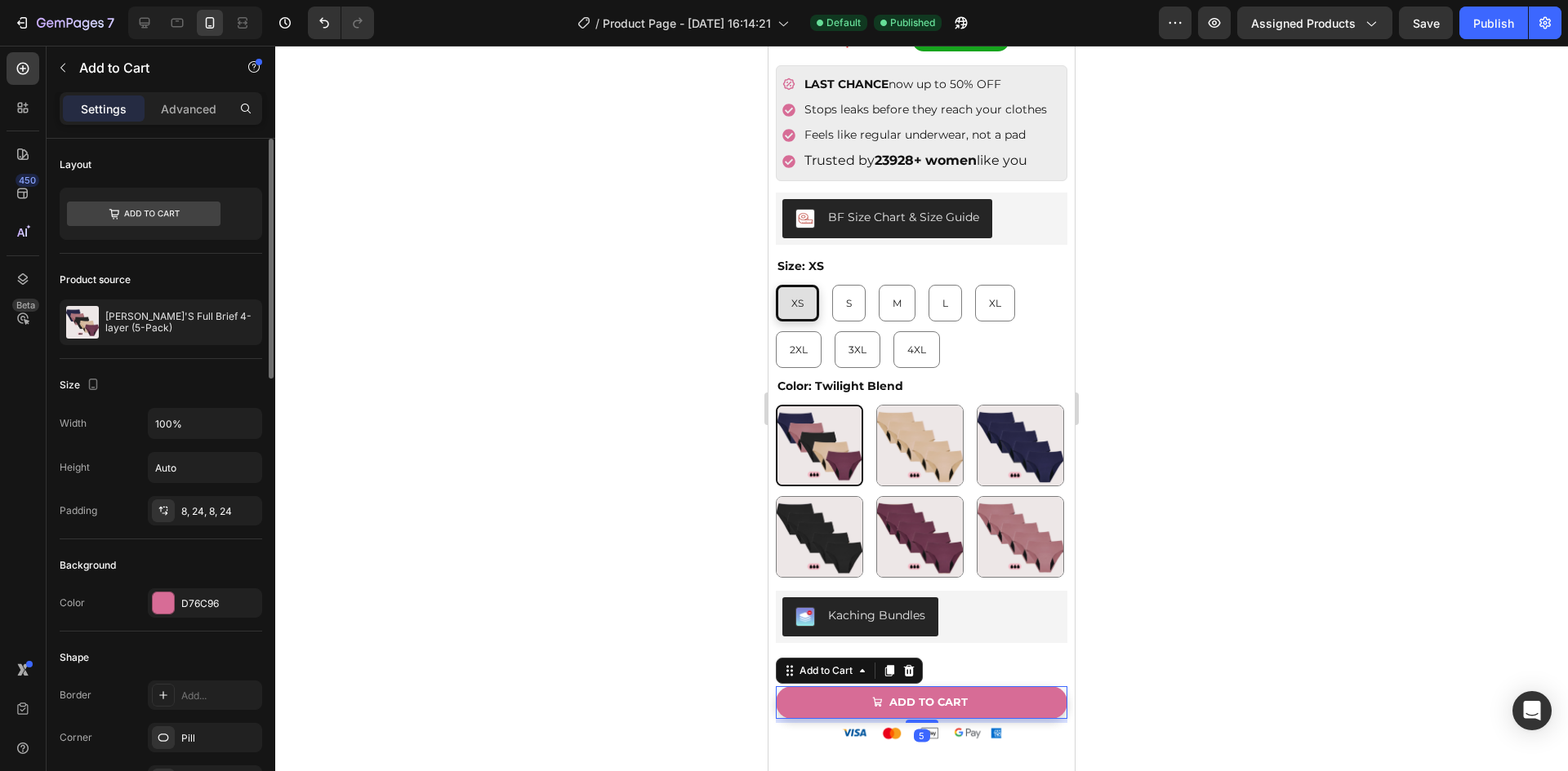
click at [222, 273] on div "Product source" at bounding box center [161, 280] width 202 height 26
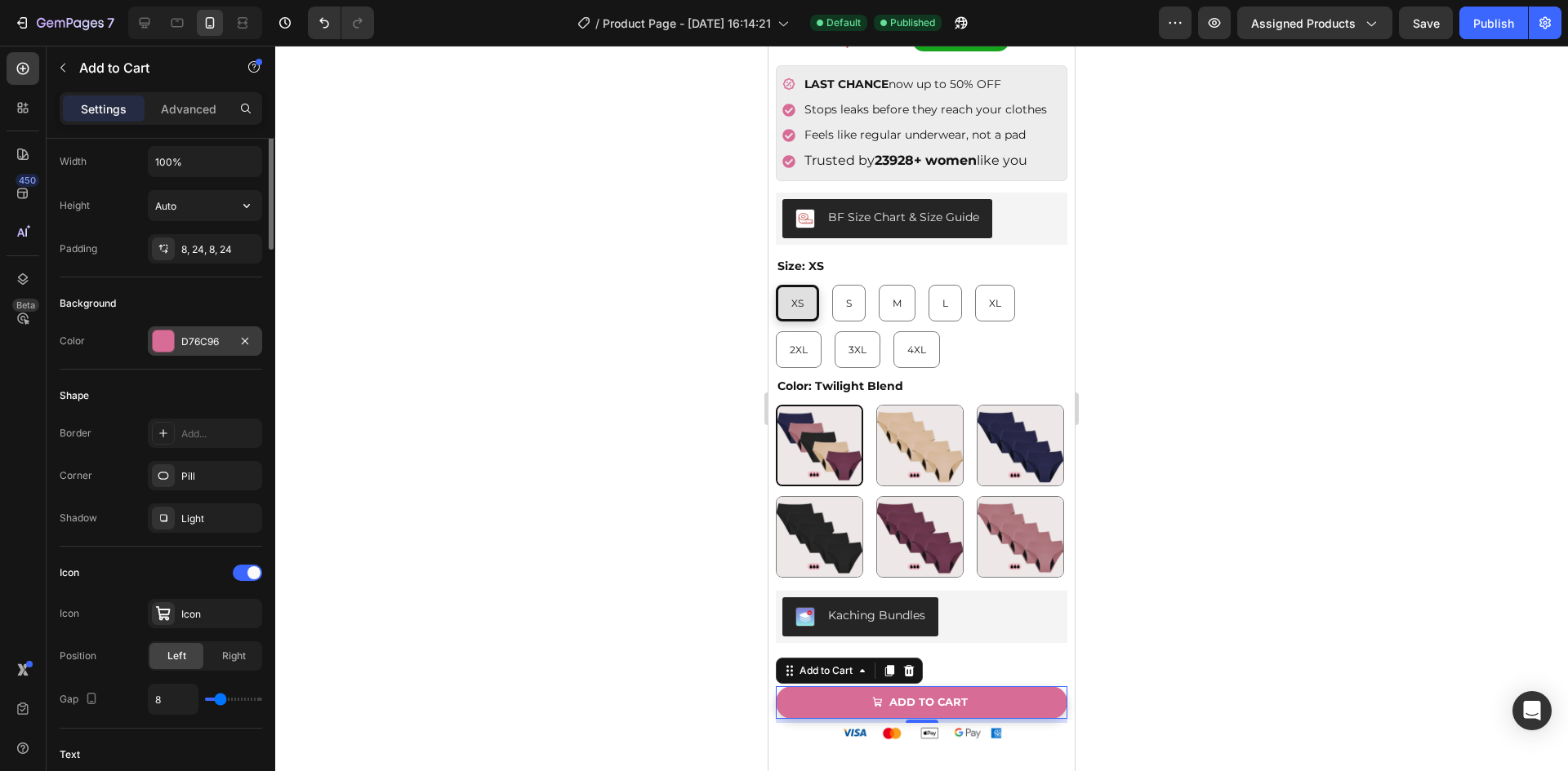
scroll to position [0, 0]
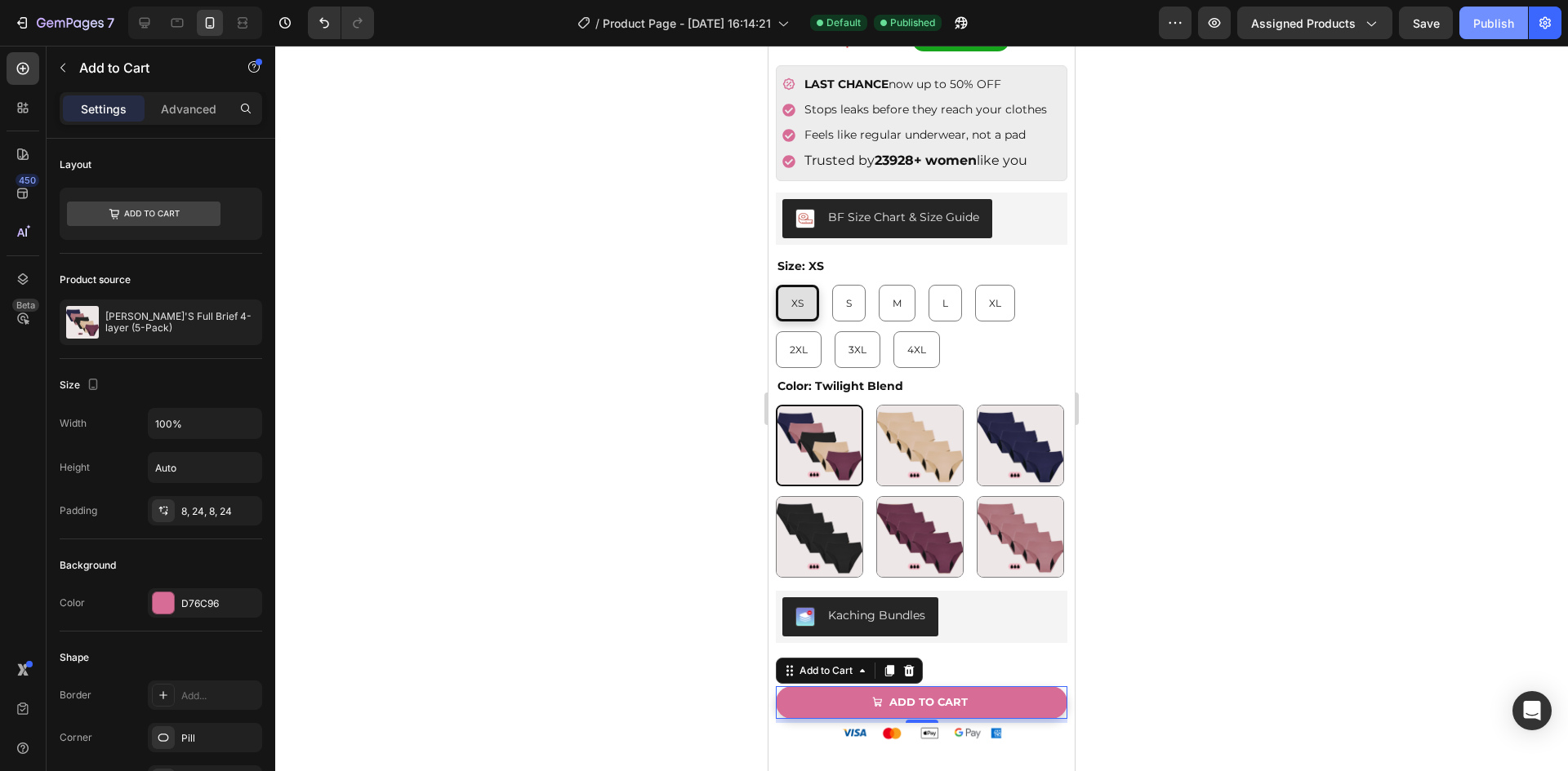
click at [1483, 27] on div "Publish" at bounding box center [1492, 24] width 41 height 17
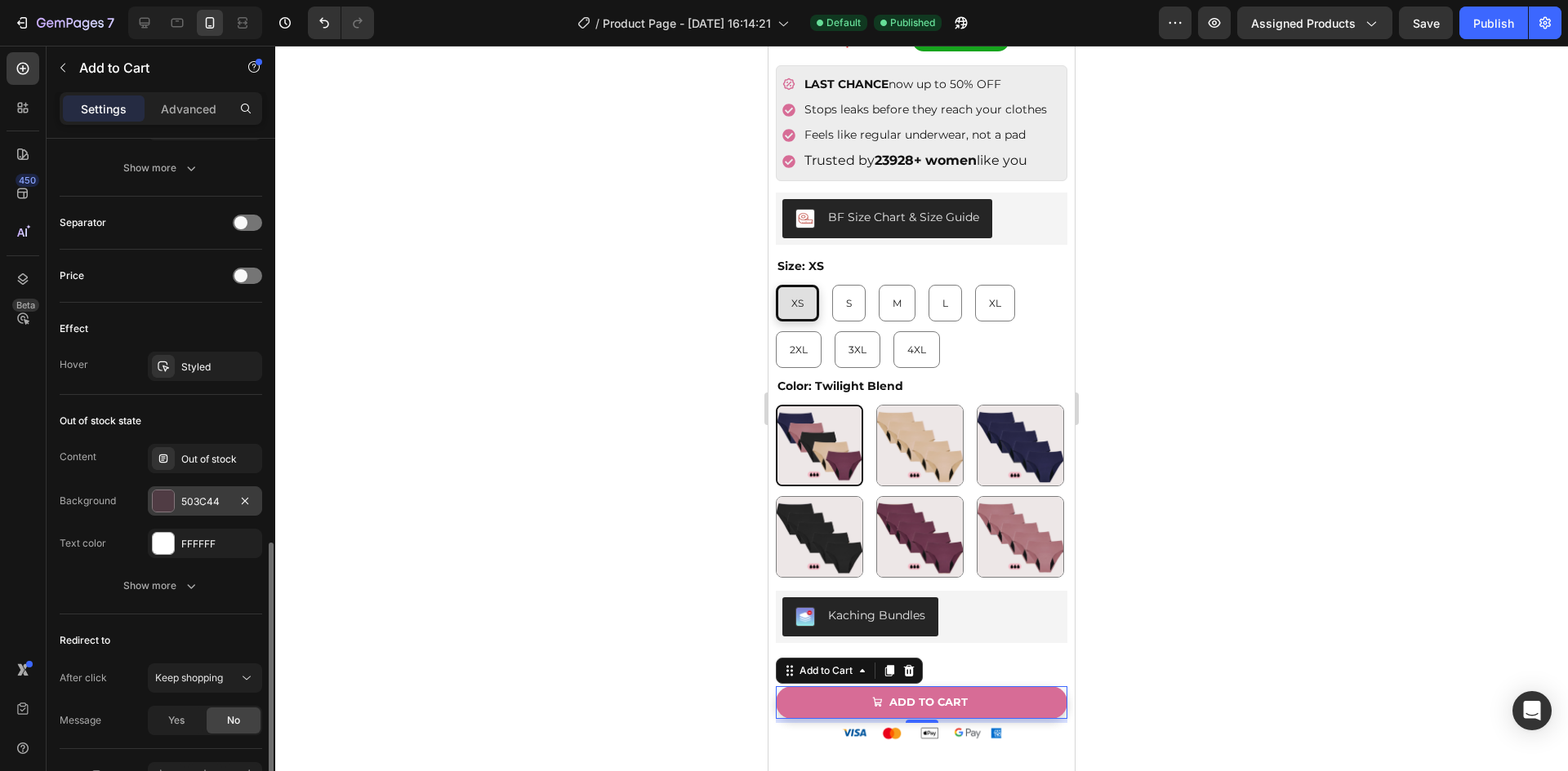
scroll to position [1242, 0]
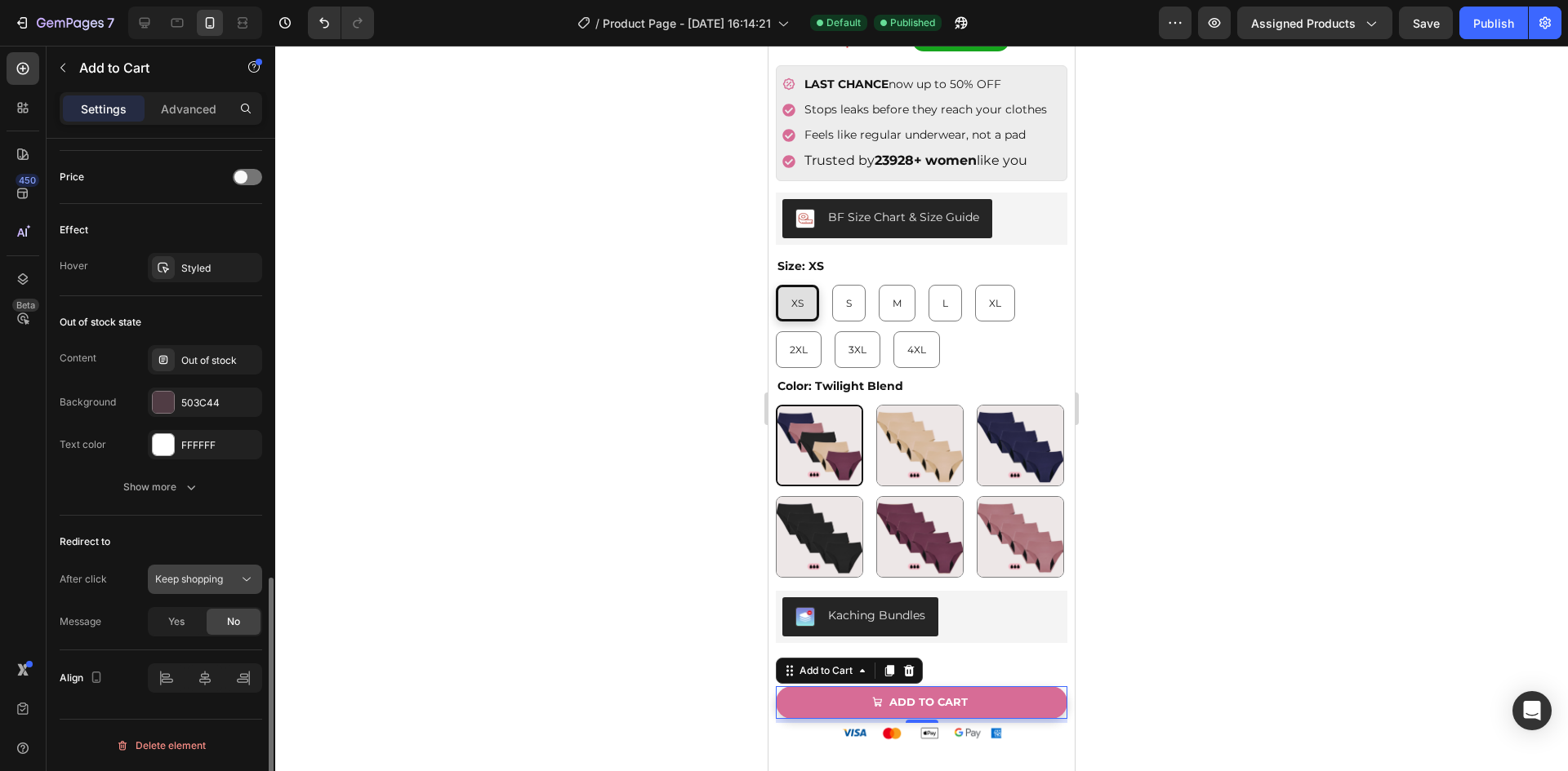
click at [191, 573] on span "Keep shopping" at bounding box center [189, 578] width 68 height 12
click at [206, 569] on button "Keep shopping" at bounding box center [204, 579] width 114 height 29
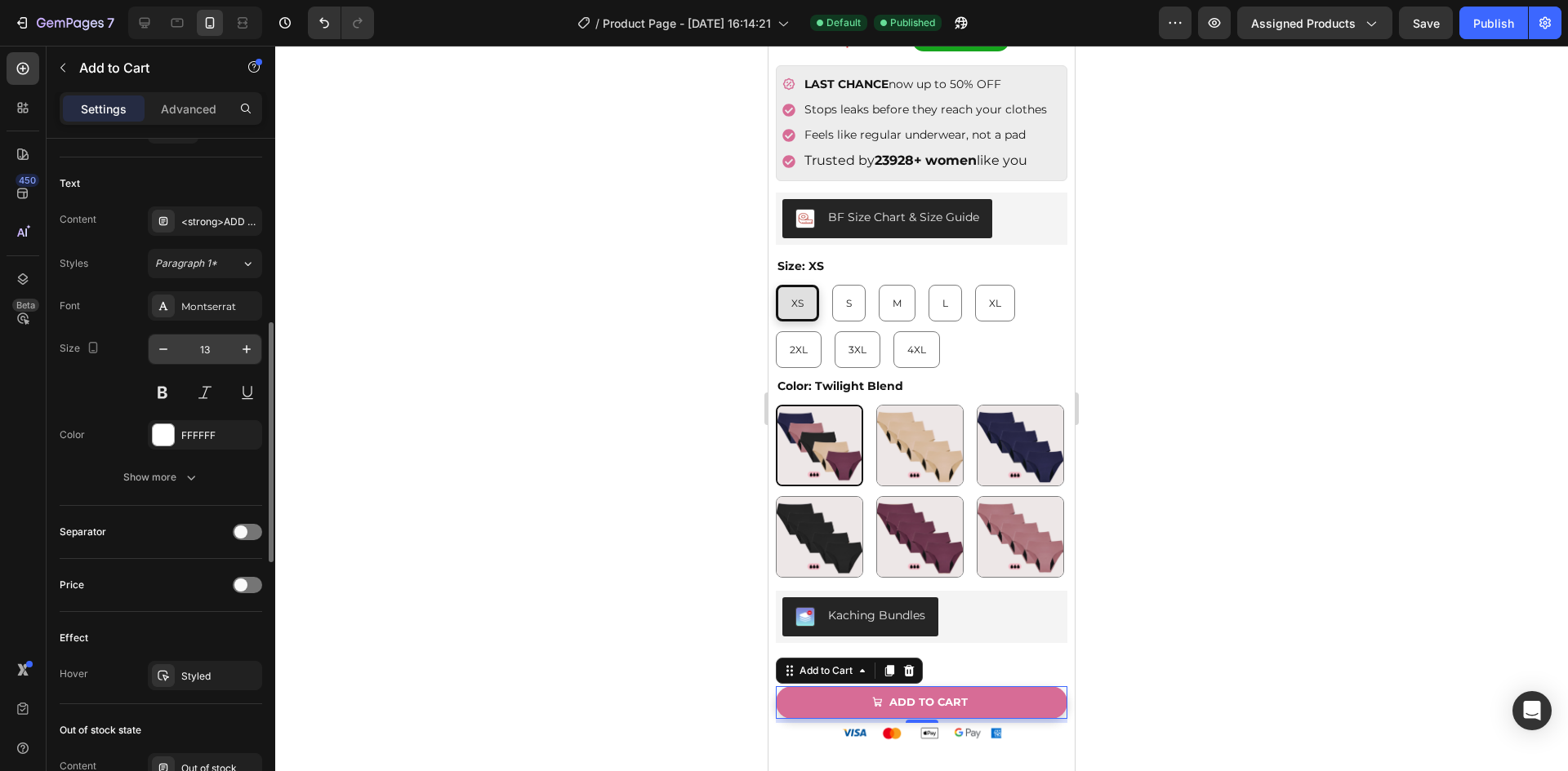
scroll to position [670, 0]
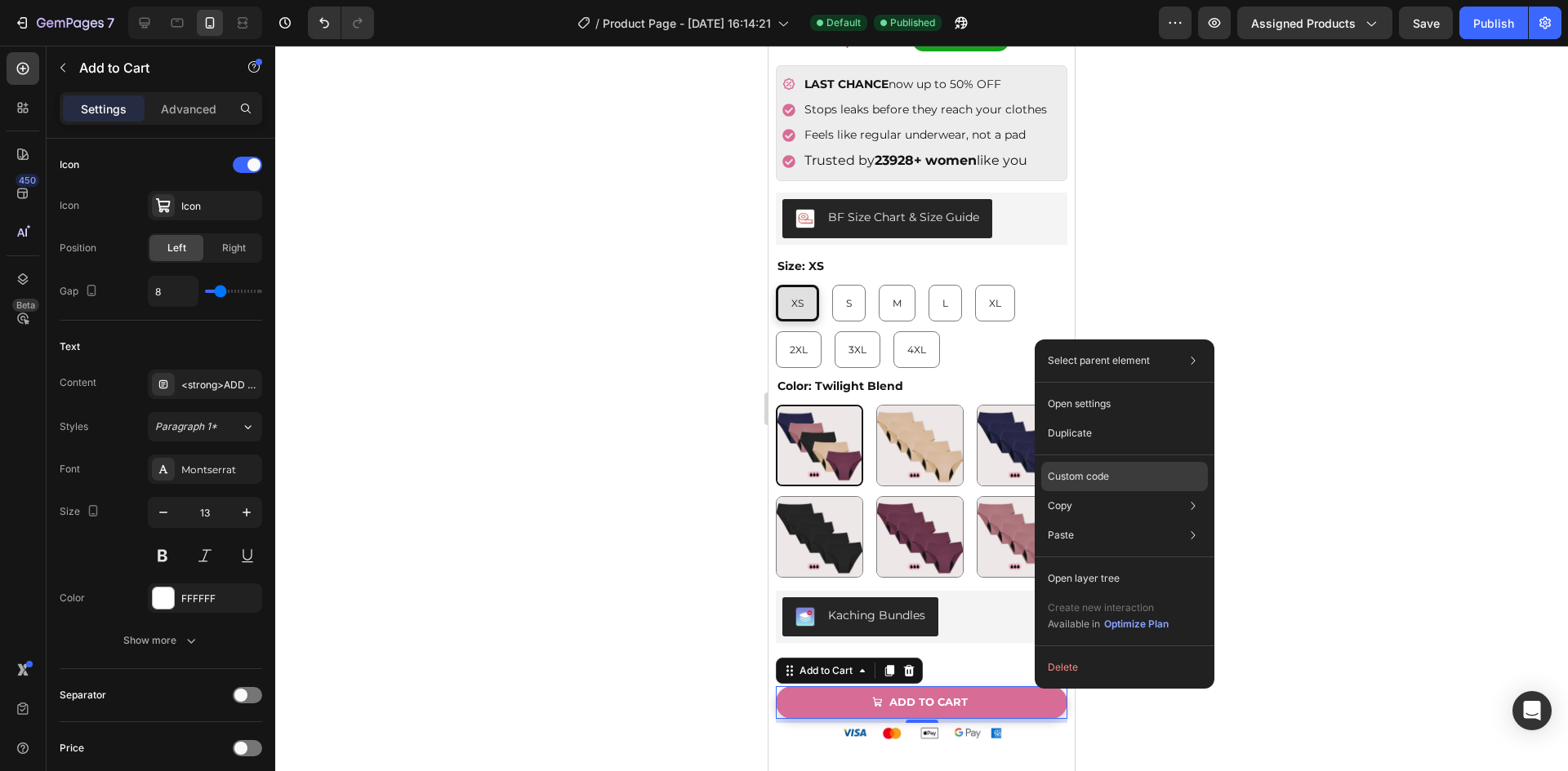
click at [1116, 521] on div "Custom code" at bounding box center [1124, 535] width 166 height 29
